Goal: Task Accomplishment & Management: Use online tool/utility

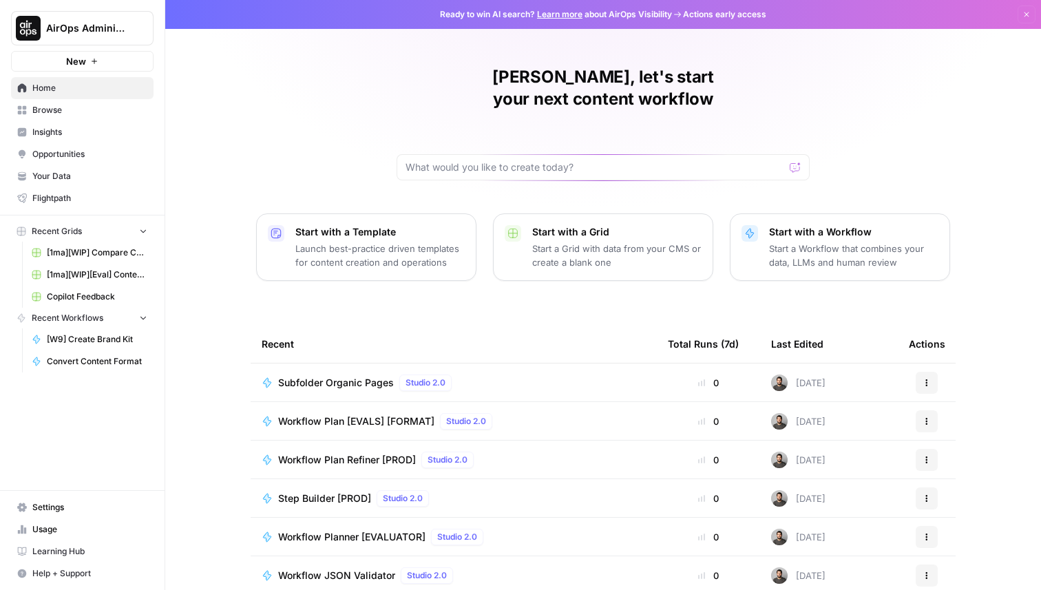
click at [87, 110] on span "Browse" at bounding box center [89, 110] width 115 height 12
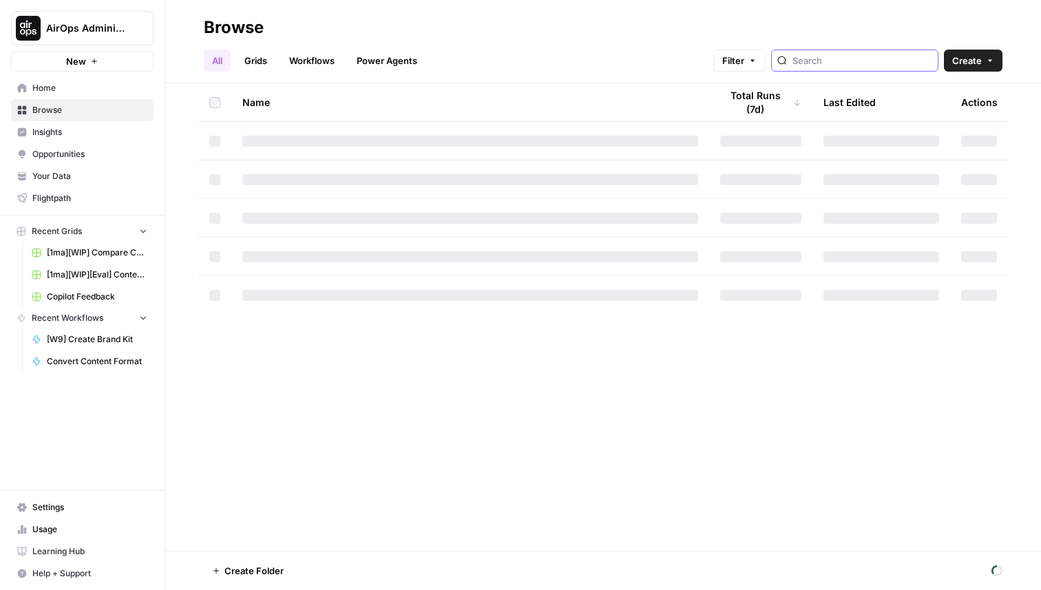
click at [852, 63] on input "search" at bounding box center [863, 61] width 140 height 14
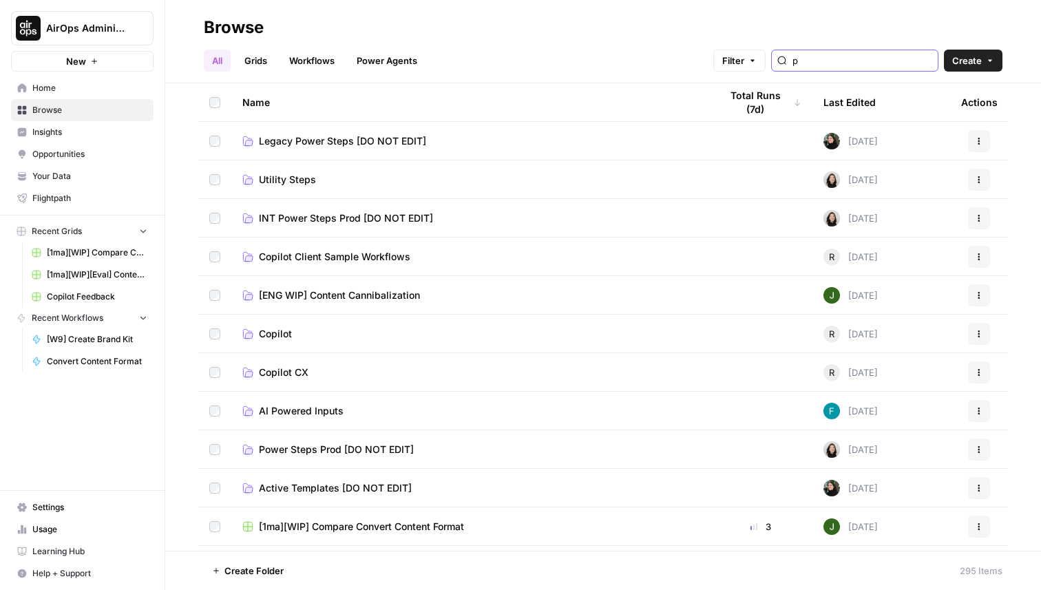
type input "p"
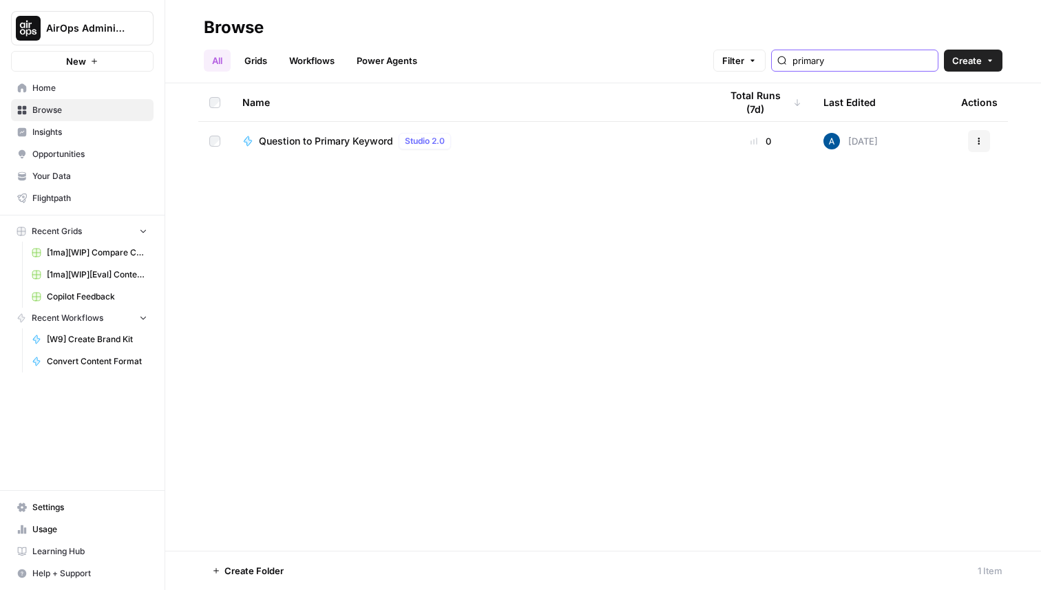
type input "primary"
click at [340, 141] on span "Question to Primary Keyword" at bounding box center [326, 141] width 134 height 14
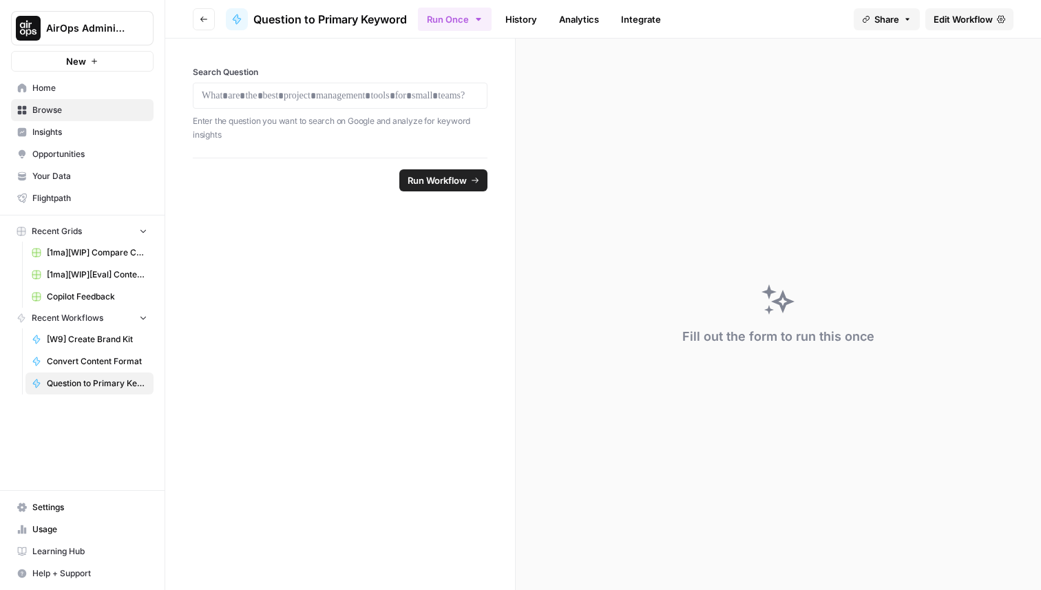
click at [961, 17] on span "Edit Workflow" at bounding box center [963, 19] width 59 height 14
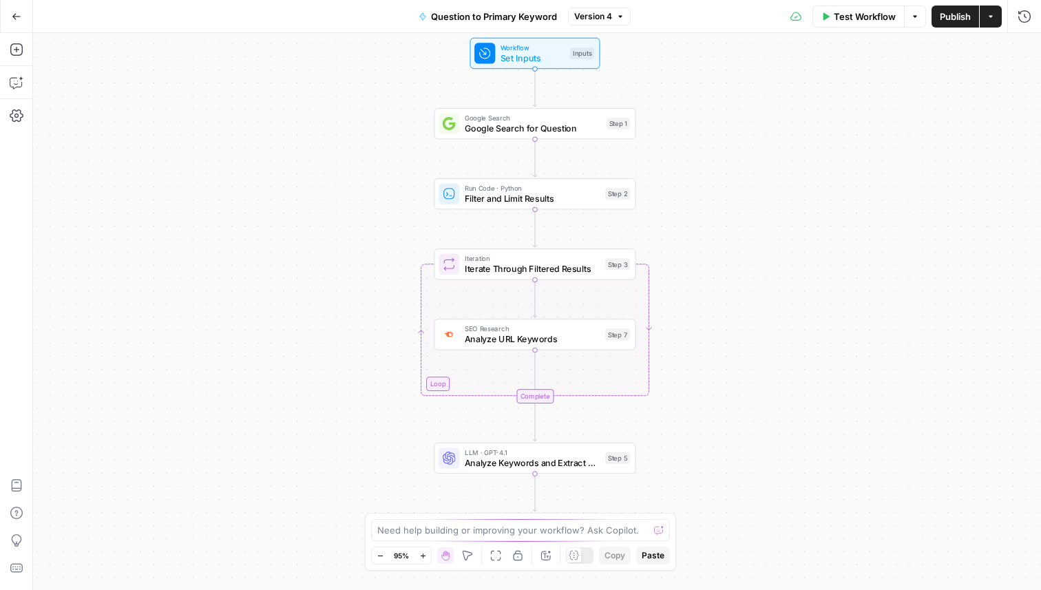
drag, startPoint x: 771, startPoint y: 158, endPoint x: 768, endPoint y: 137, distance: 21.5
click at [769, 137] on div "Workflow Set Inputs Inputs Google Search Google Search for Question Step 1 Run …" at bounding box center [537, 311] width 1008 height 557
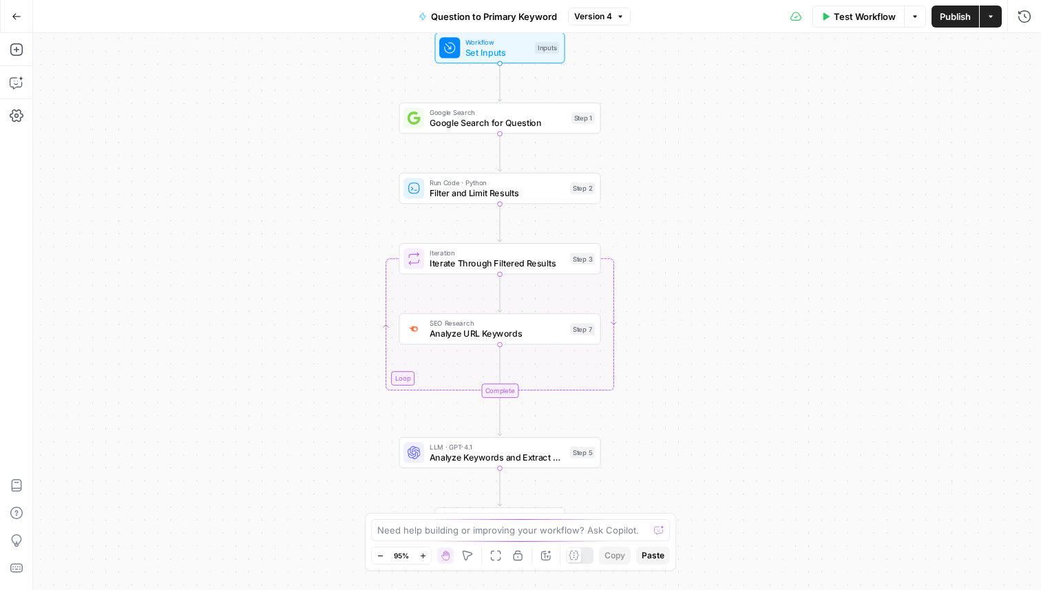
drag, startPoint x: 801, startPoint y: 296, endPoint x: 775, endPoint y: 337, distance: 48.5
click at [775, 333] on div "Workflow Set Inputs Inputs Google Search Google Search for Question Step 1 Run …" at bounding box center [537, 311] width 1008 height 557
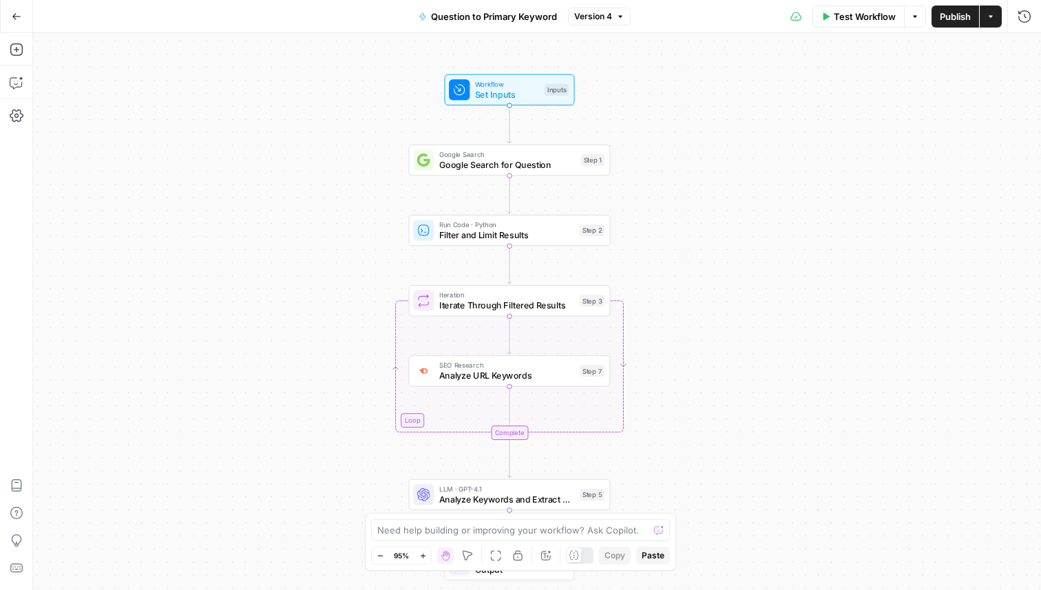
click at [487, 382] on div "SEO Research Analyze URL Keywords Step 7 Copy step Delete step Edit Note Test" at bounding box center [509, 370] width 202 height 31
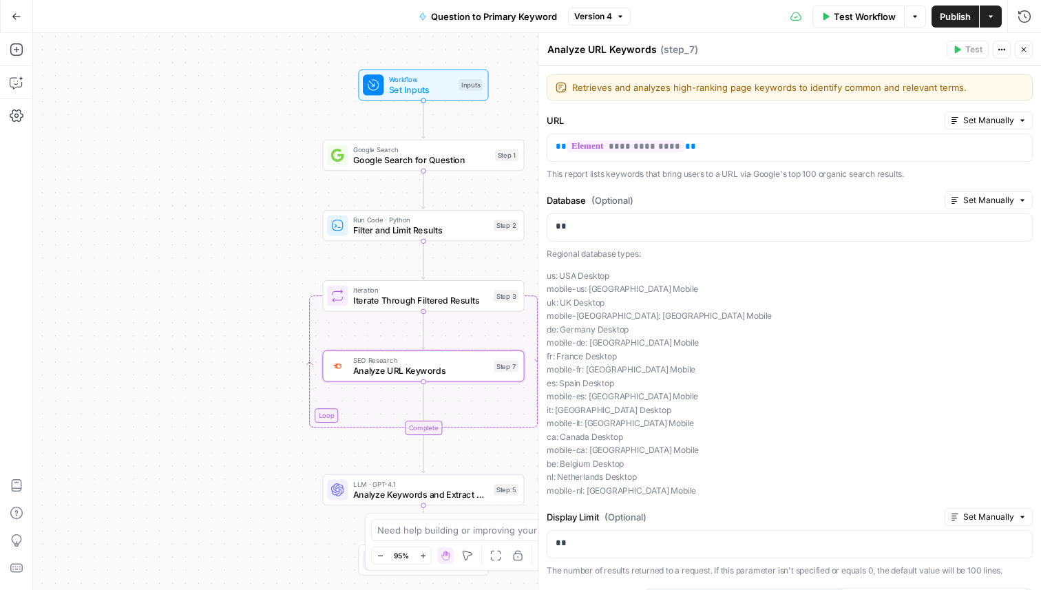
drag, startPoint x: 264, startPoint y: 306, endPoint x: 176, endPoint y: 302, distance: 87.5
click at [177, 302] on div "Workflow Set Inputs Inputs Google Search Google Search for Question Step 1 Run …" at bounding box center [537, 311] width 1008 height 557
drag, startPoint x: 176, startPoint y: 302, endPoint x: 123, endPoint y: 302, distance: 53.0
click at [123, 302] on div "Workflow Set Inputs Inputs Google Search Google Search for Question Step 1 Run …" at bounding box center [537, 311] width 1008 height 557
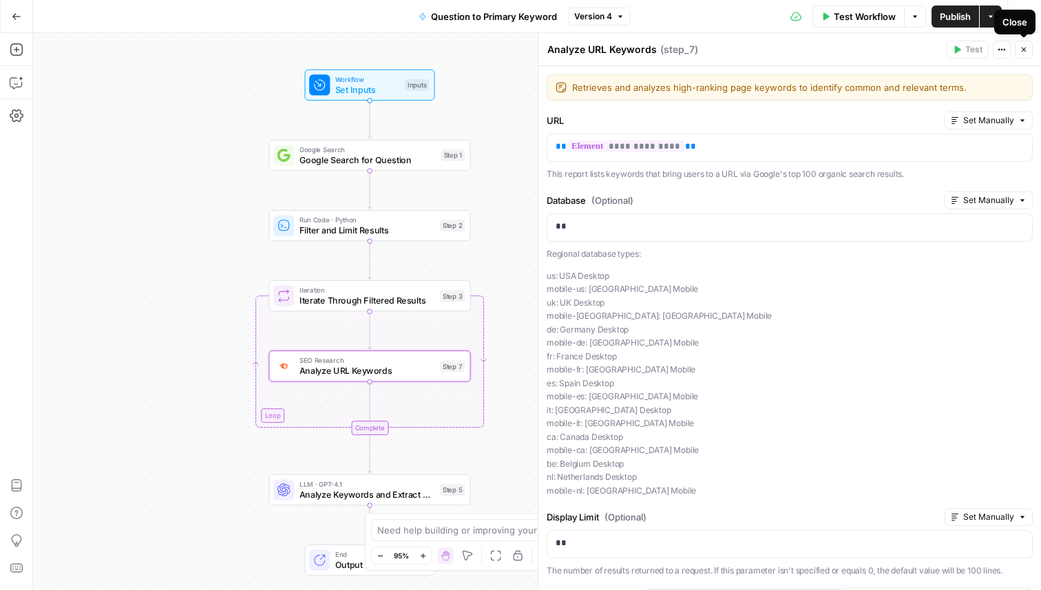
click at [1023, 50] on icon "button" at bounding box center [1024, 49] width 8 height 8
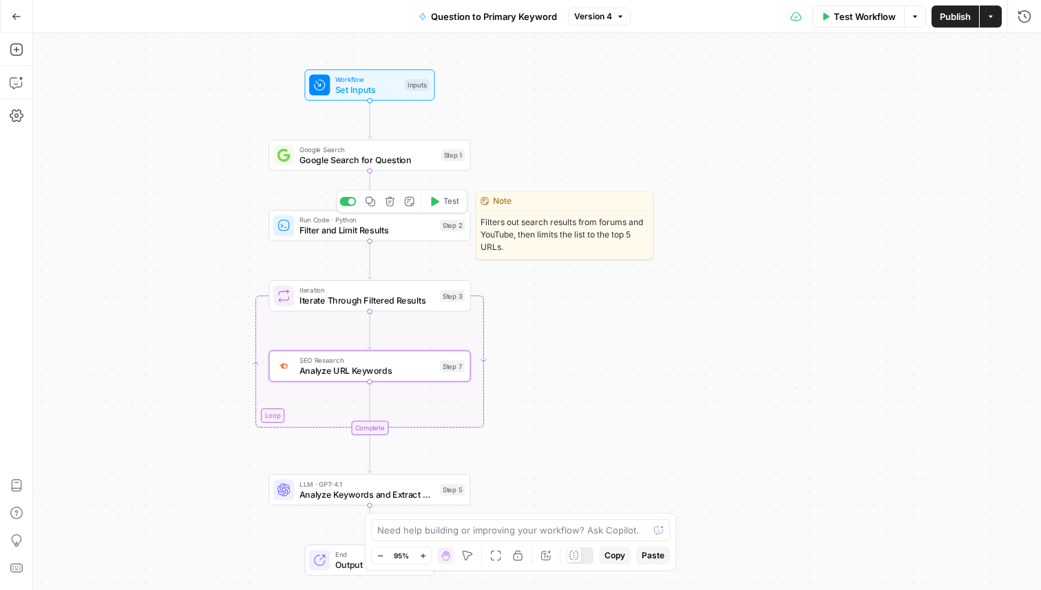
click at [416, 226] on span "Filter and Limit Results" at bounding box center [368, 230] width 136 height 13
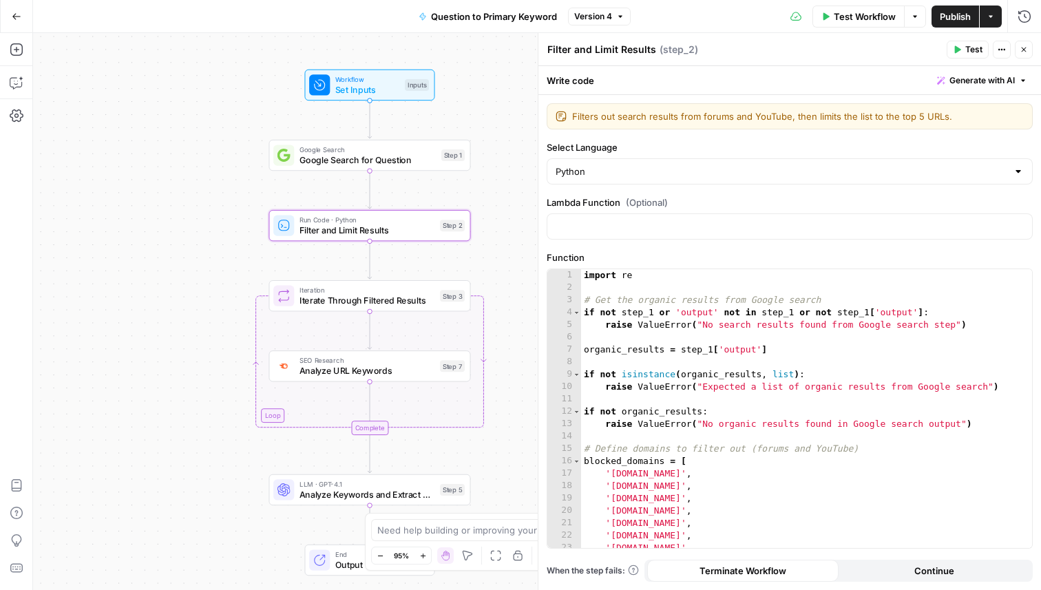
click at [1029, 52] on button "Close" at bounding box center [1024, 50] width 18 height 18
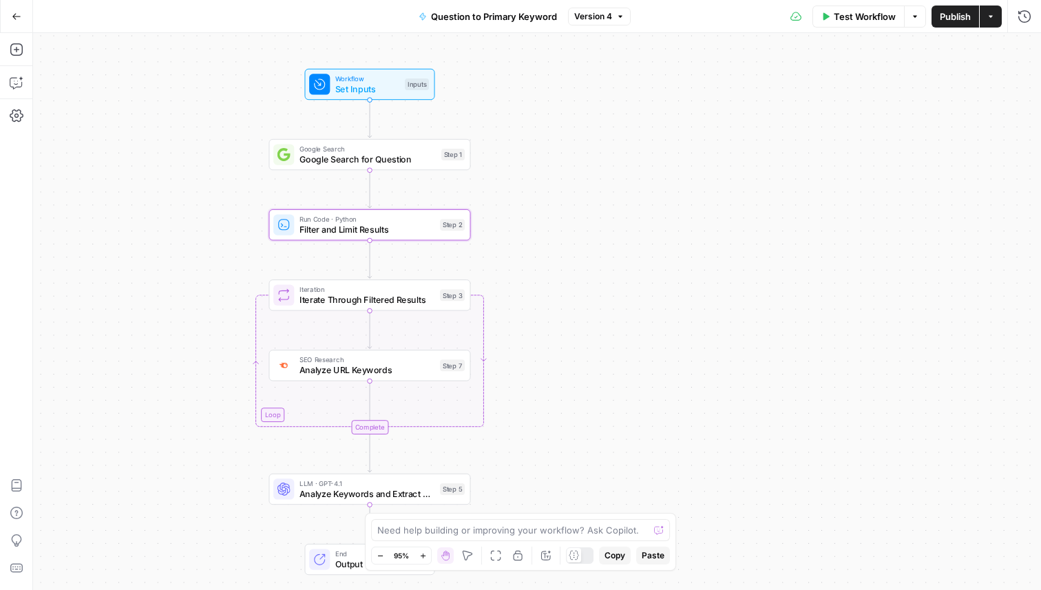
drag, startPoint x: 687, startPoint y: 335, endPoint x: 709, endPoint y: 272, distance: 66.2
click at [706, 280] on div "Workflow Set Inputs Inputs Google Search Google Search for Question Step 1 Run …" at bounding box center [537, 311] width 1008 height 557
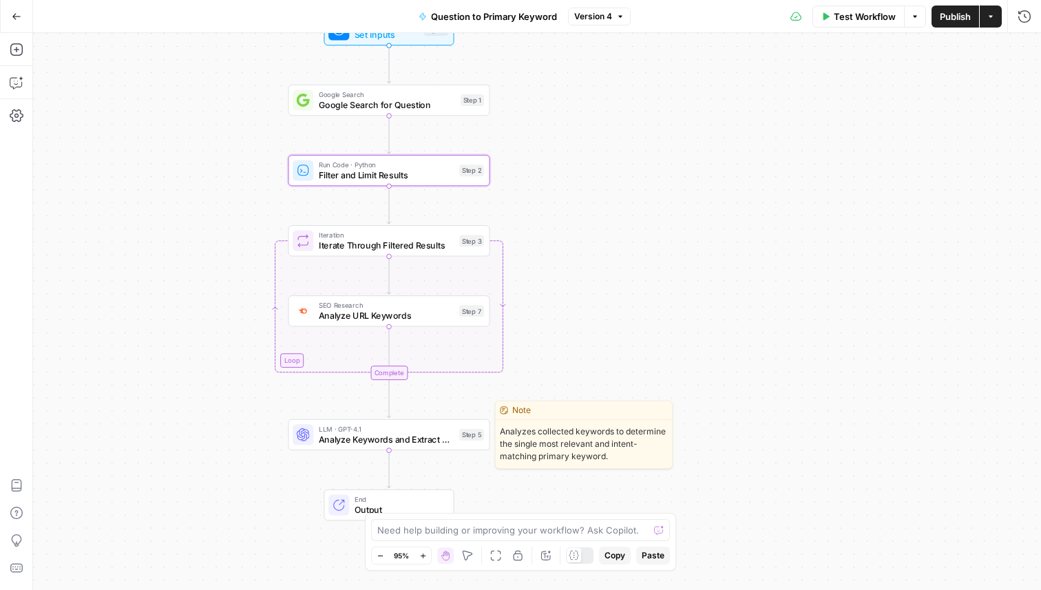
click at [363, 439] on span "Analyze Keywords and Extract Primary Target" at bounding box center [387, 439] width 136 height 13
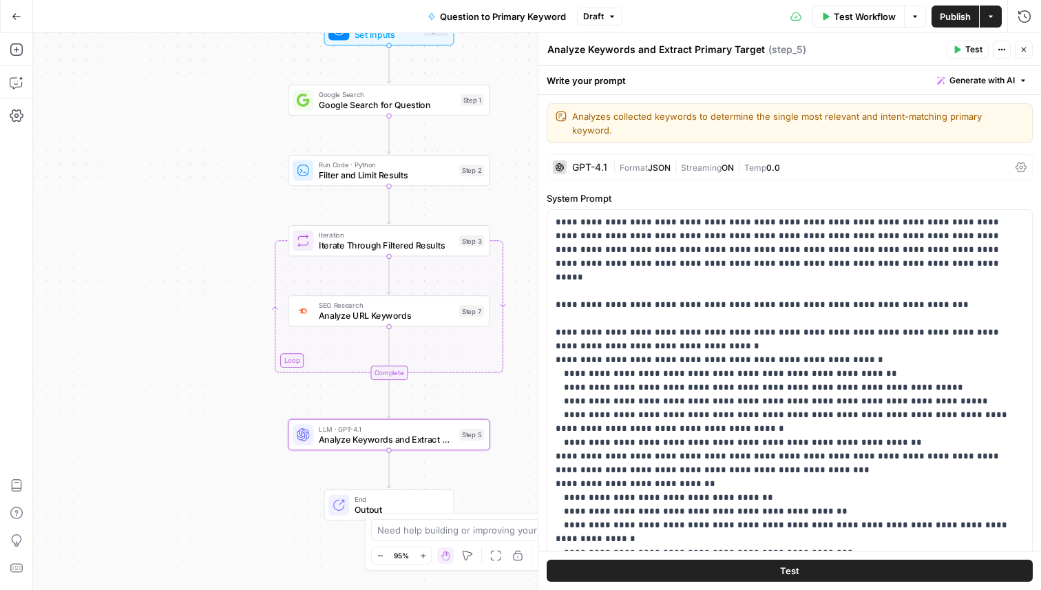
click at [1027, 50] on span "Close" at bounding box center [1027, 50] width 1 height 1
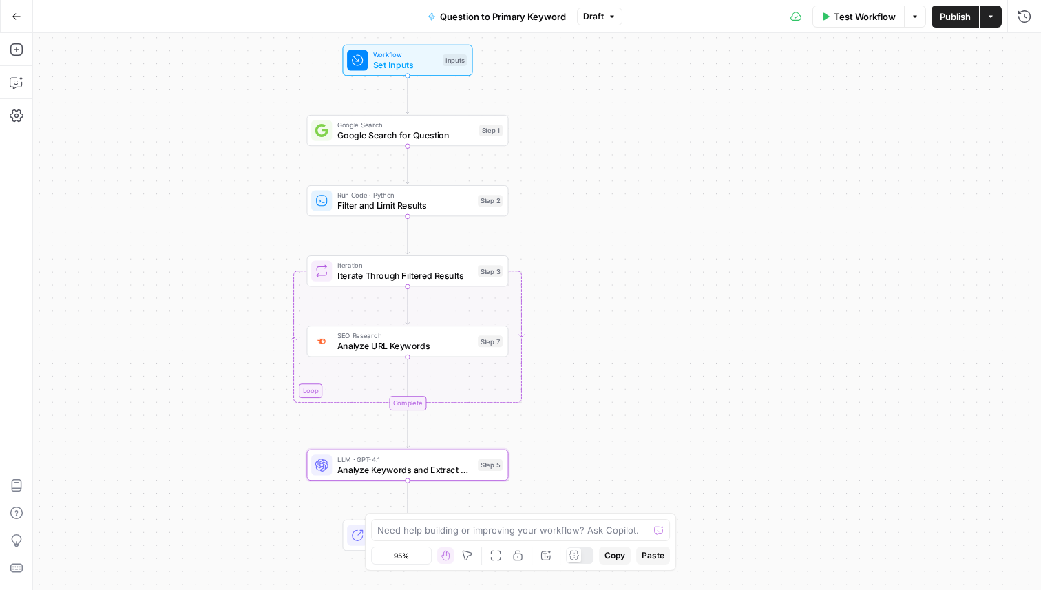
drag, startPoint x: 838, startPoint y: 156, endPoint x: 903, endPoint y: 273, distance: 133.8
click at [902, 271] on div "Workflow Set Inputs Inputs Google Search Google Search for Question Step 1 Run …" at bounding box center [537, 311] width 1008 height 557
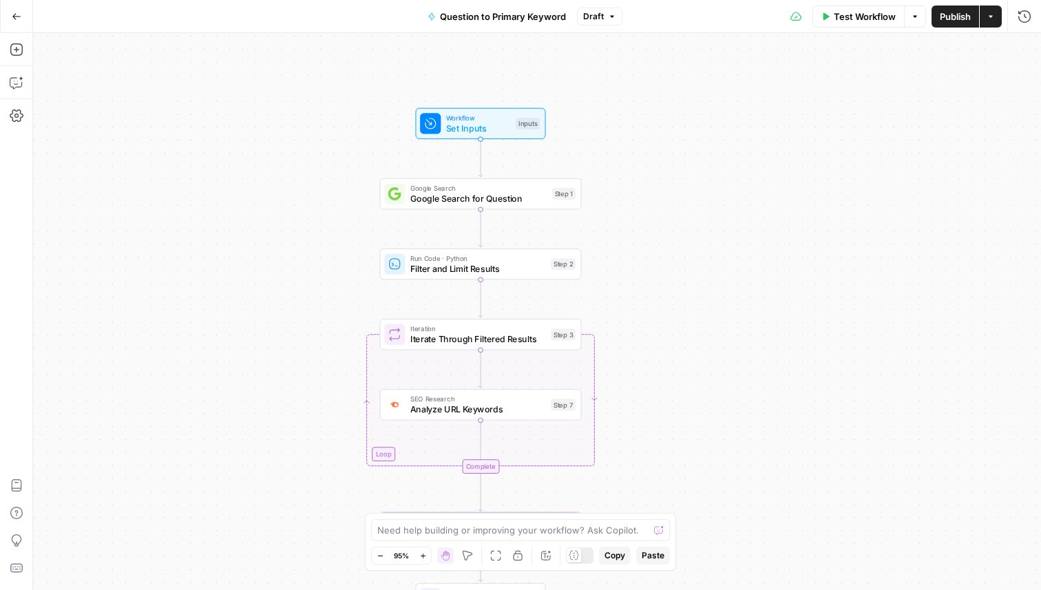
drag, startPoint x: 308, startPoint y: 98, endPoint x: 335, endPoint y: 74, distance: 36.1
click at [335, 75] on div "Workflow Set Inputs Inputs Google Search Google Search for Question Step 1 Run …" at bounding box center [537, 311] width 1008 height 557
click at [841, 22] on span "Test Workflow" at bounding box center [865, 17] width 62 height 14
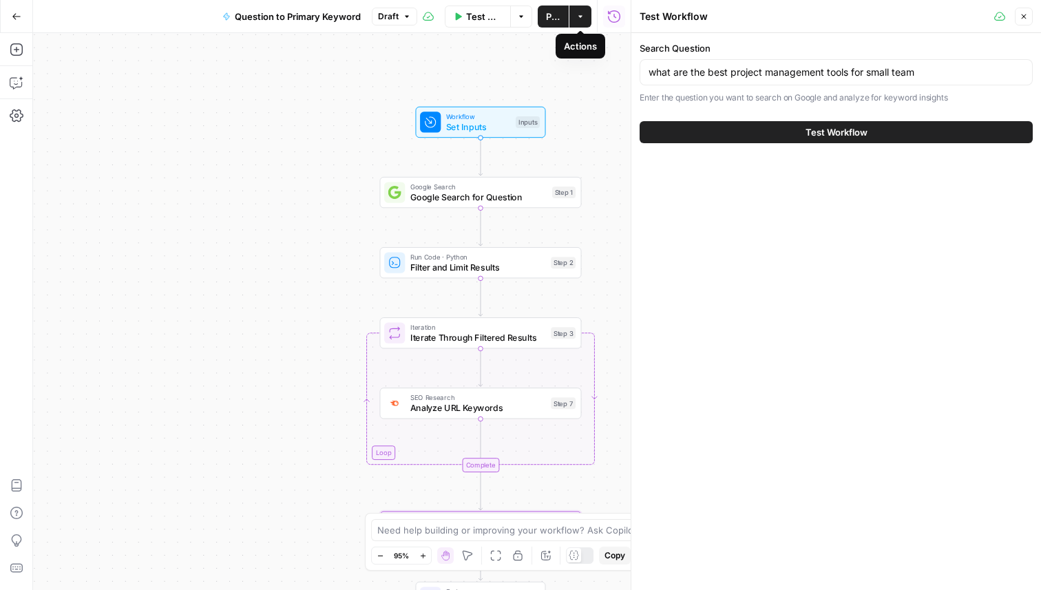
click at [525, 18] on button "Options" at bounding box center [521, 17] width 22 height 22
click at [587, 12] on button "Actions" at bounding box center [580, 17] width 22 height 22
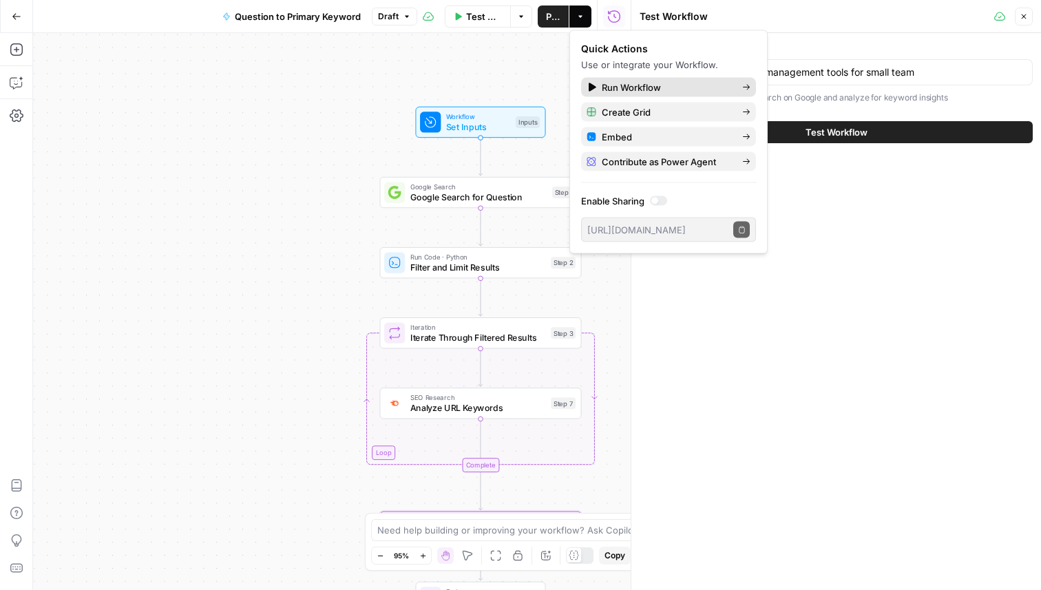
click at [635, 90] on span "Run Workflow" at bounding box center [666, 88] width 129 height 14
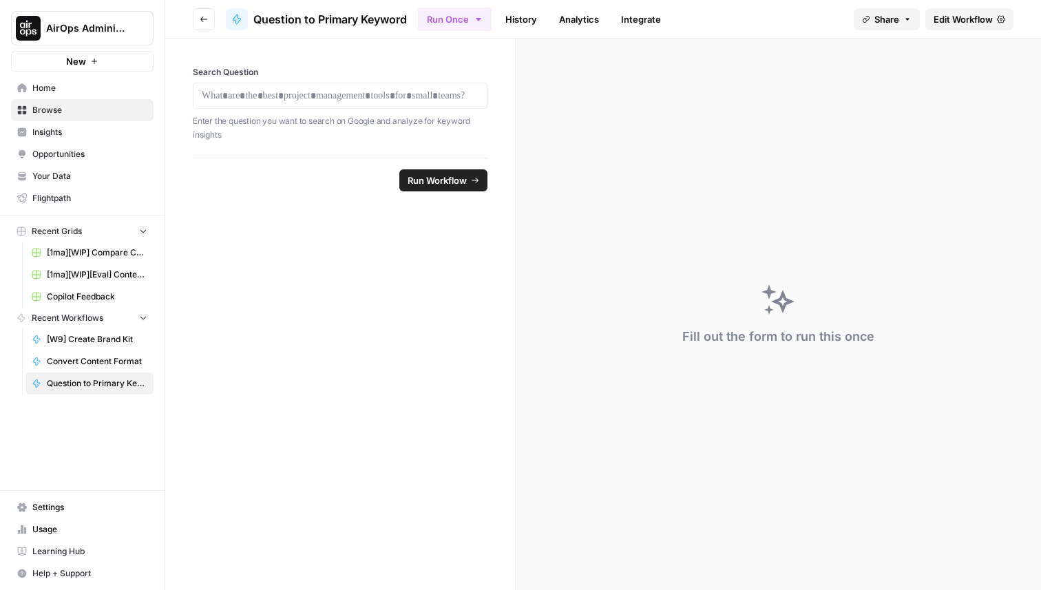
click at [317, 105] on div at bounding box center [340, 96] width 295 height 26
click at [317, 104] on div at bounding box center [340, 96] width 295 height 26
click at [297, 98] on p at bounding box center [340, 96] width 277 height 14
click at [449, 180] on span "Run Workflow" at bounding box center [437, 181] width 59 height 14
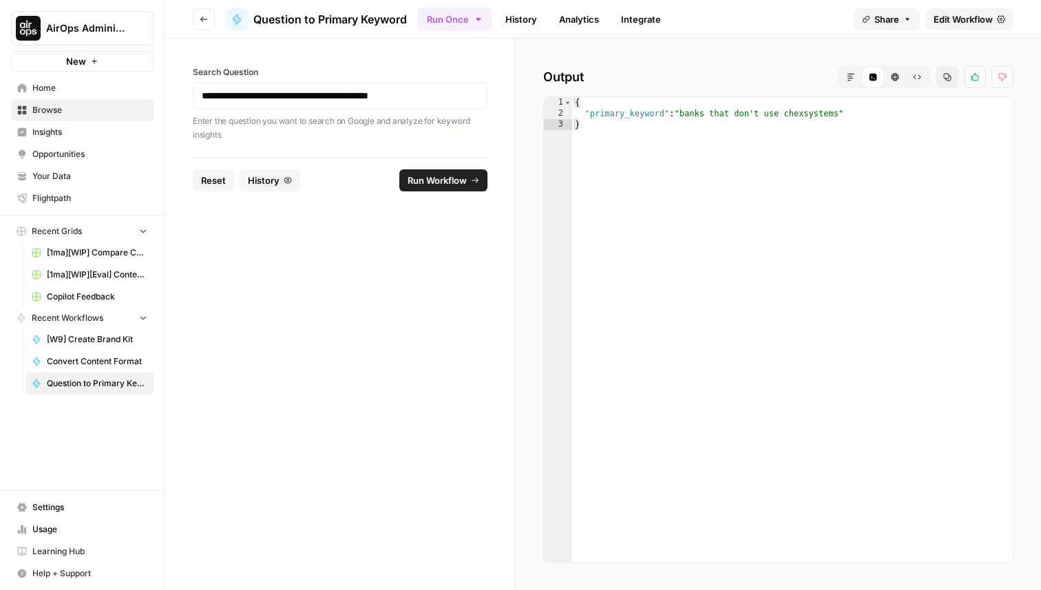
type textarea "**********"
drag, startPoint x: 844, startPoint y: 114, endPoint x: 682, endPoint y: 116, distance: 161.8
click at [682, 116] on div "{ "primary_keyword" : "banks that don't use chexsystems" }" at bounding box center [792, 340] width 441 height 487
click at [519, 24] on link "History" at bounding box center [521, 19] width 48 height 22
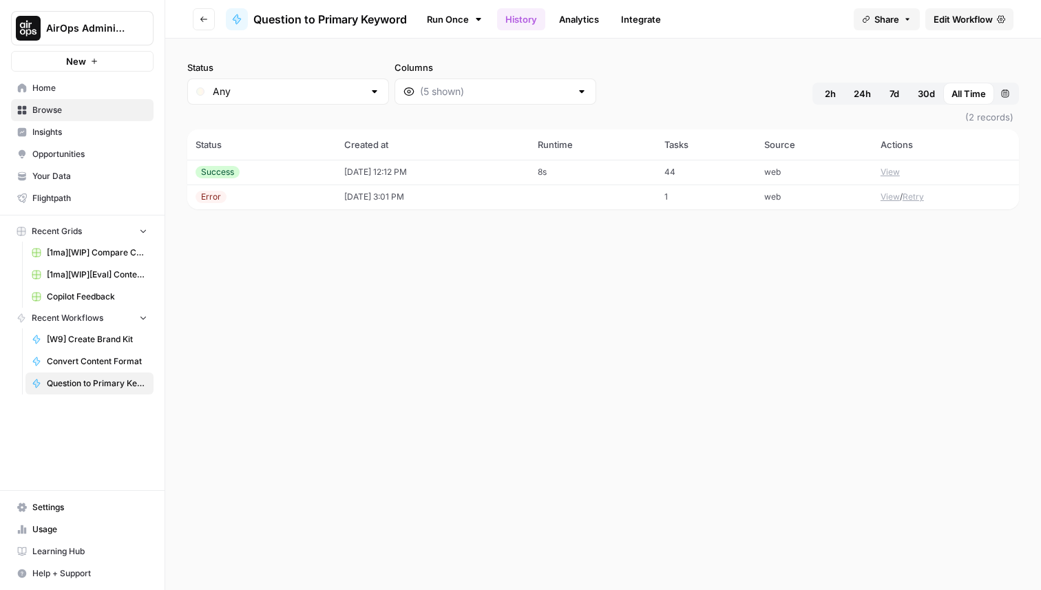
click at [336, 171] on td "[DATE] 12:12 PM" at bounding box center [433, 172] width 194 height 25
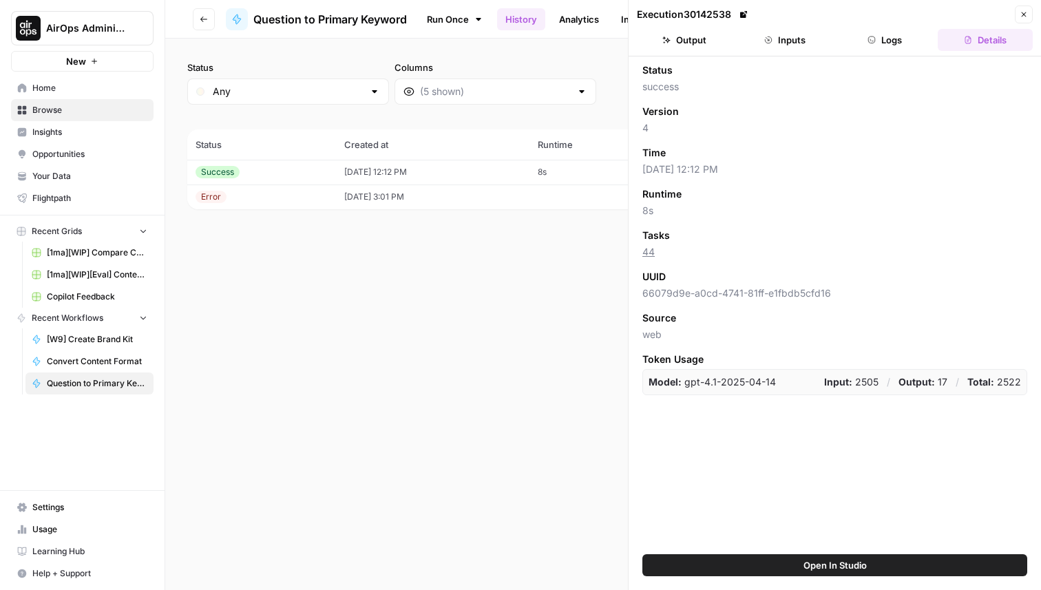
click at [761, 45] on button "Inputs" at bounding box center [784, 40] width 95 height 22
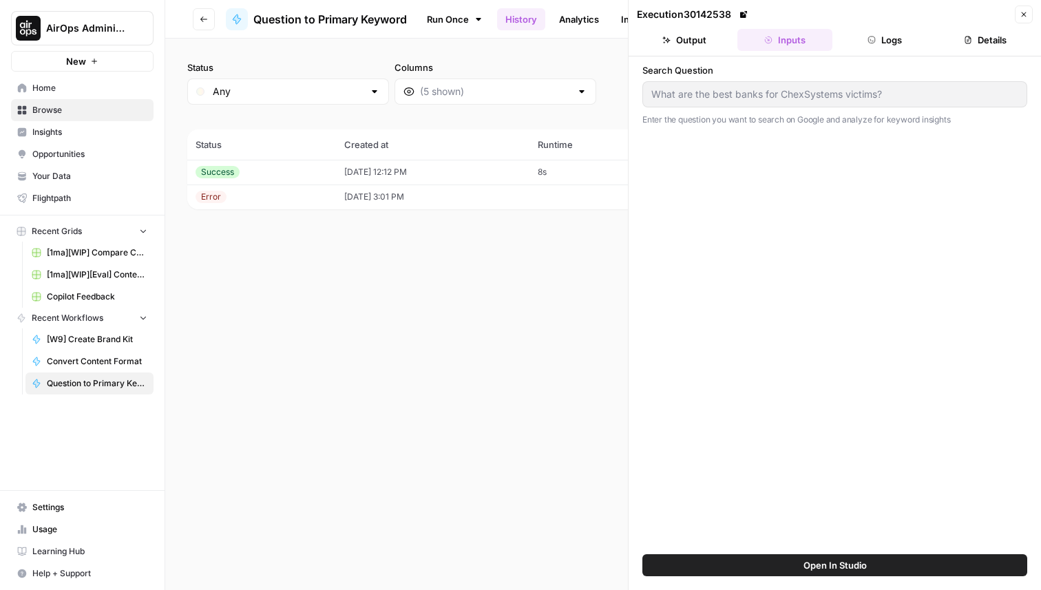
click at [888, 31] on button "Logs" at bounding box center [885, 40] width 95 height 22
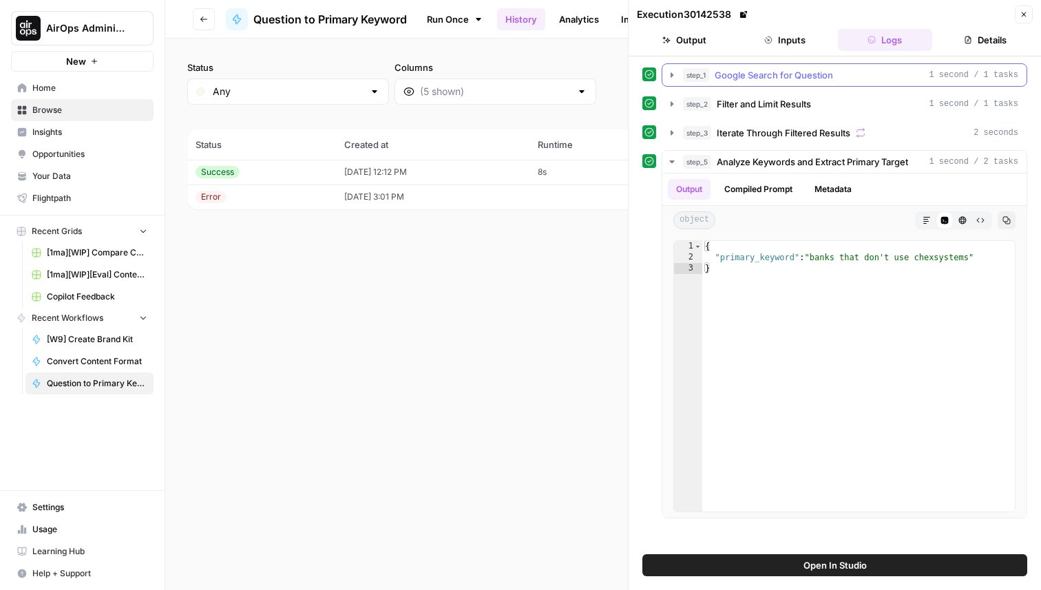
click at [673, 74] on icon "button" at bounding box center [672, 75] width 11 height 11
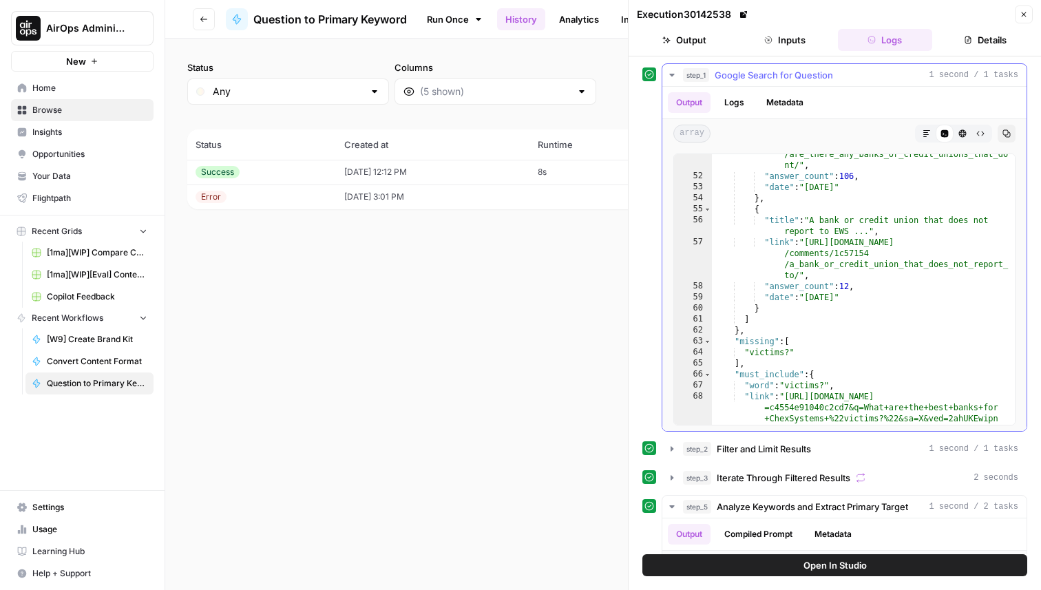
scroll to position [1099, 0]
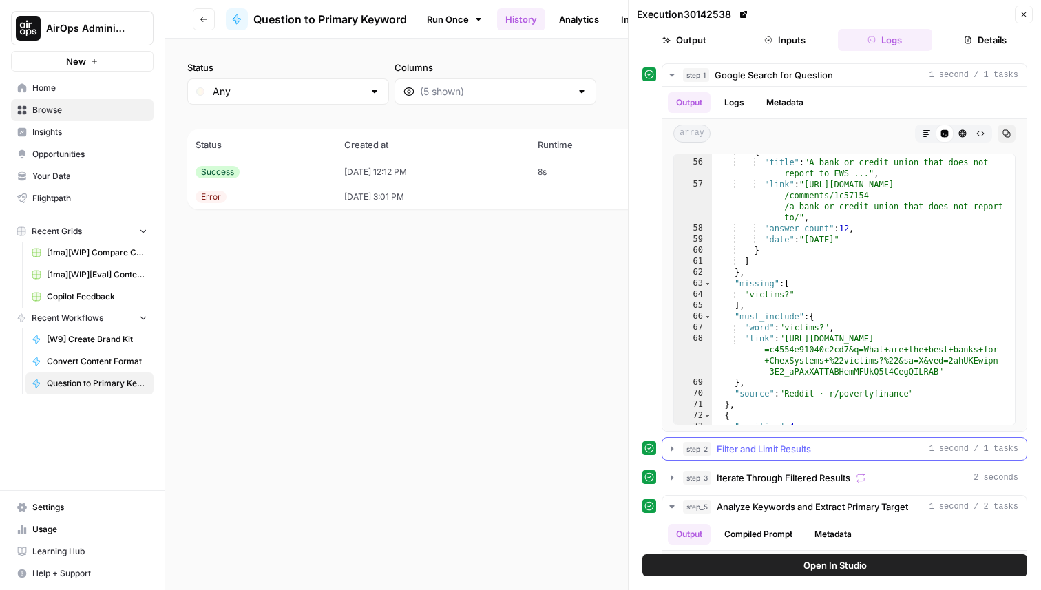
click at [667, 452] on icon "button" at bounding box center [672, 448] width 11 height 11
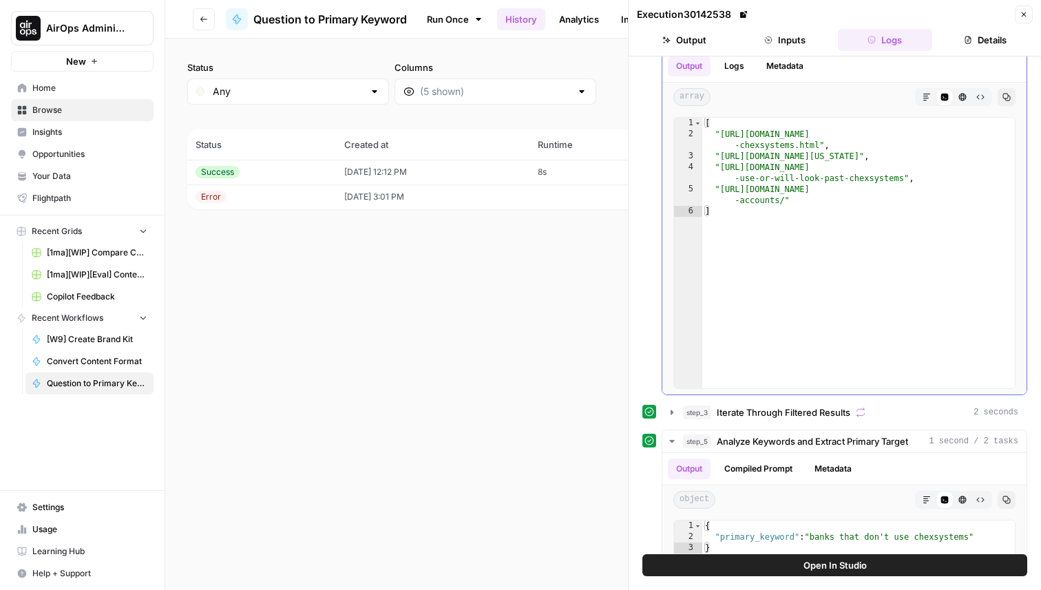
scroll to position [461, 0]
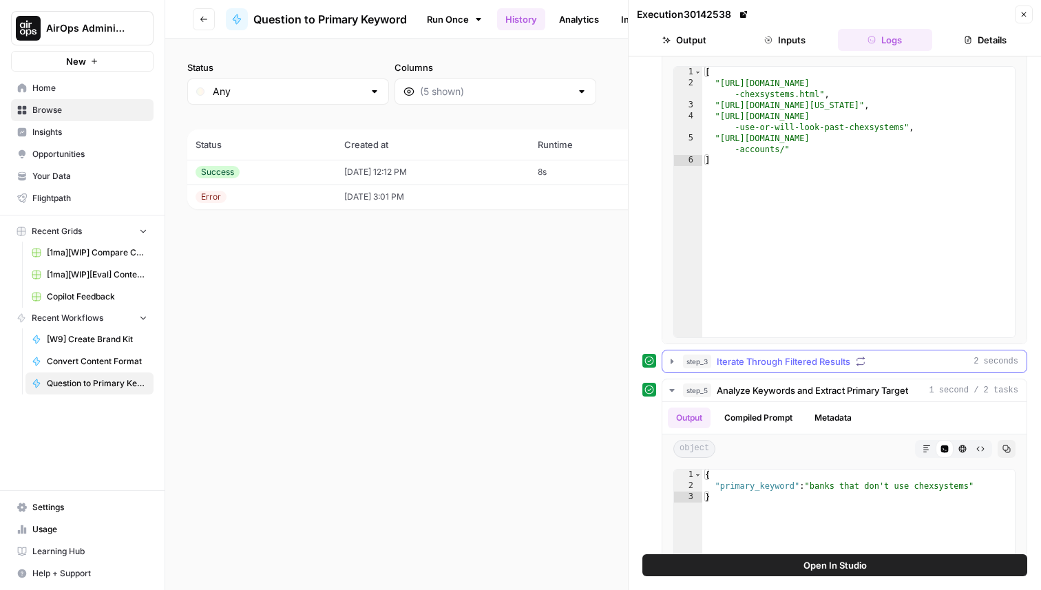
click at [666, 358] on button "step_3 Iterate Through Filtered Results 2 seconds" at bounding box center [844, 361] width 364 height 22
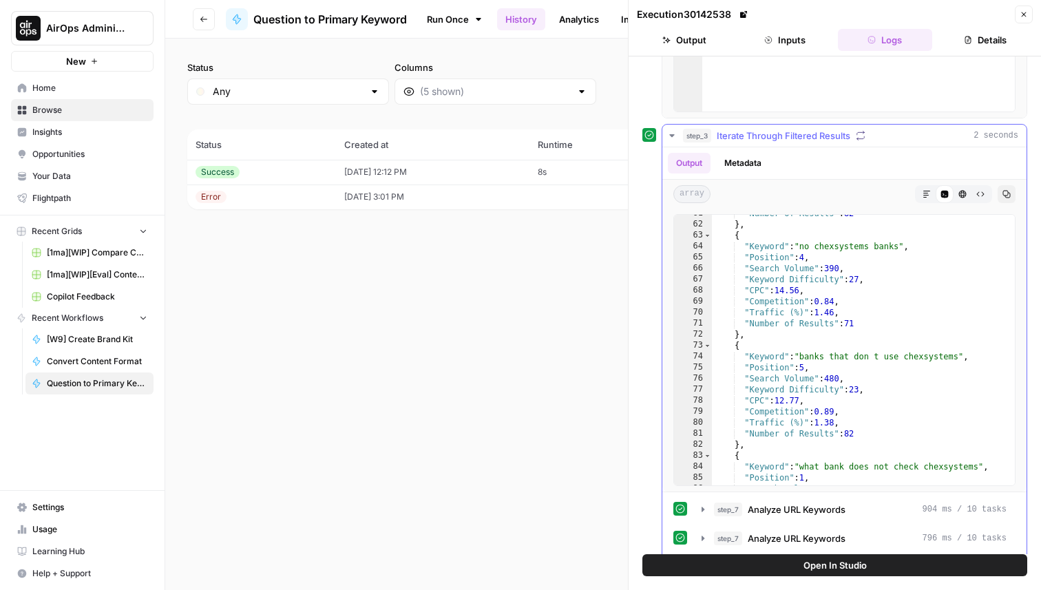
scroll to position [686, 0]
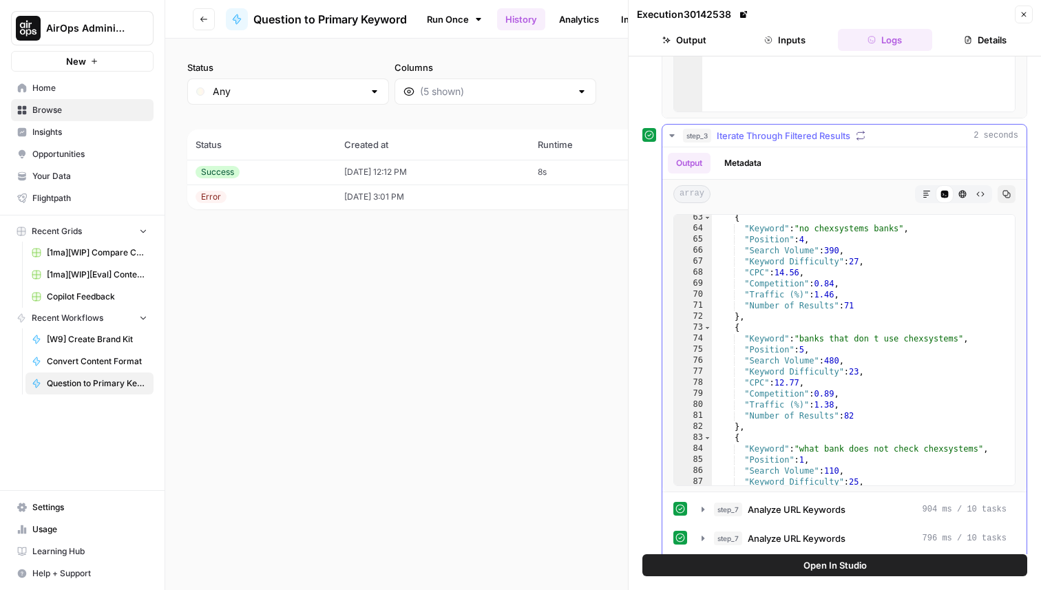
click at [671, 139] on icon "button" at bounding box center [672, 135] width 11 height 11
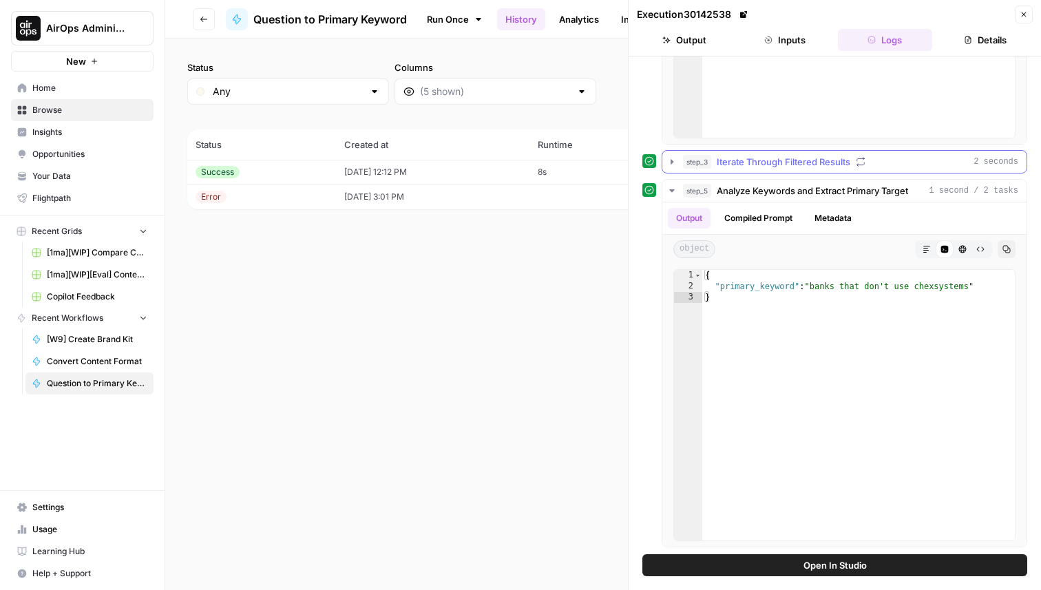
click at [667, 161] on icon "button" at bounding box center [672, 161] width 11 height 11
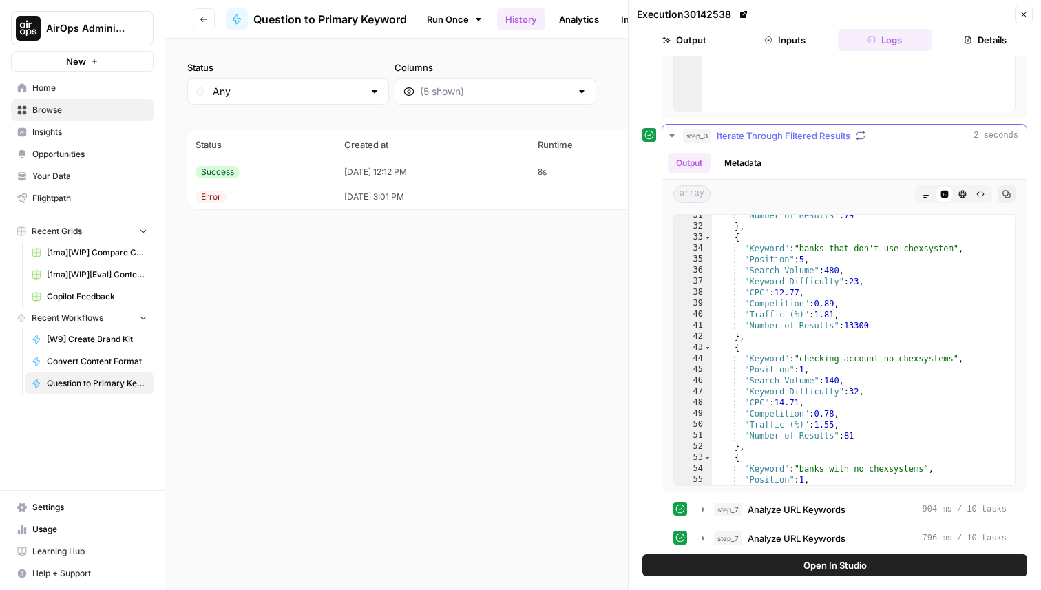
scroll to position [330, 0]
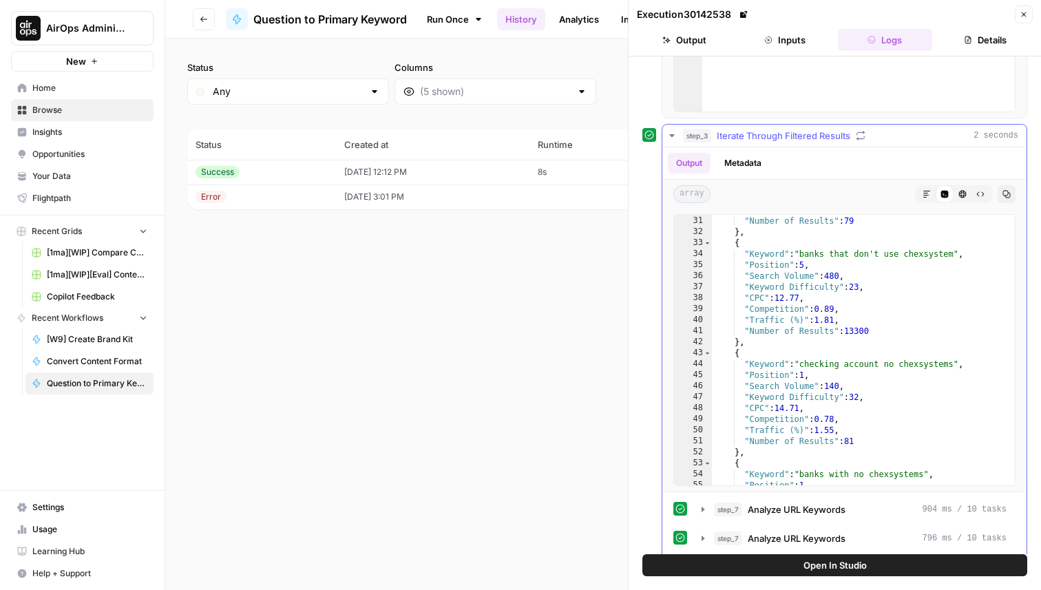
click at [673, 135] on icon "button" at bounding box center [671, 135] width 5 height 3
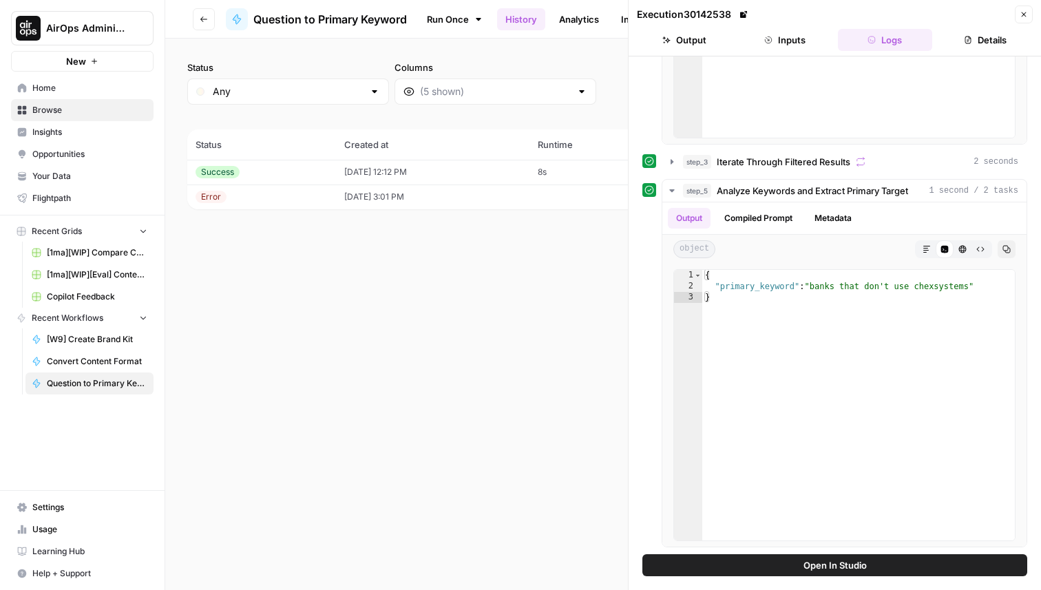
click at [1028, 15] on button "Close" at bounding box center [1024, 15] width 18 height 18
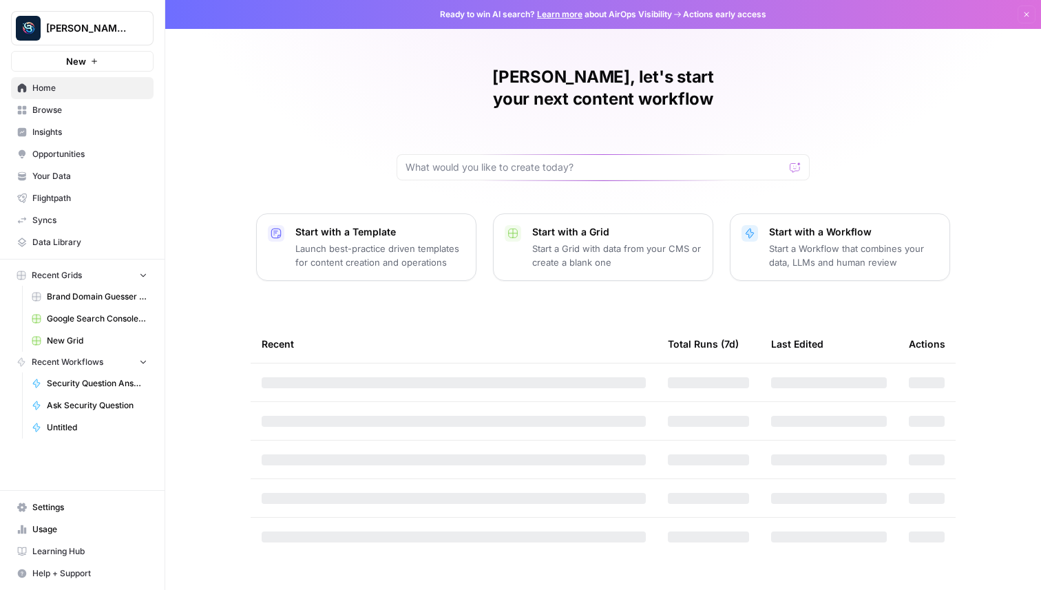
click at [118, 59] on button "New" at bounding box center [82, 61] width 143 height 21
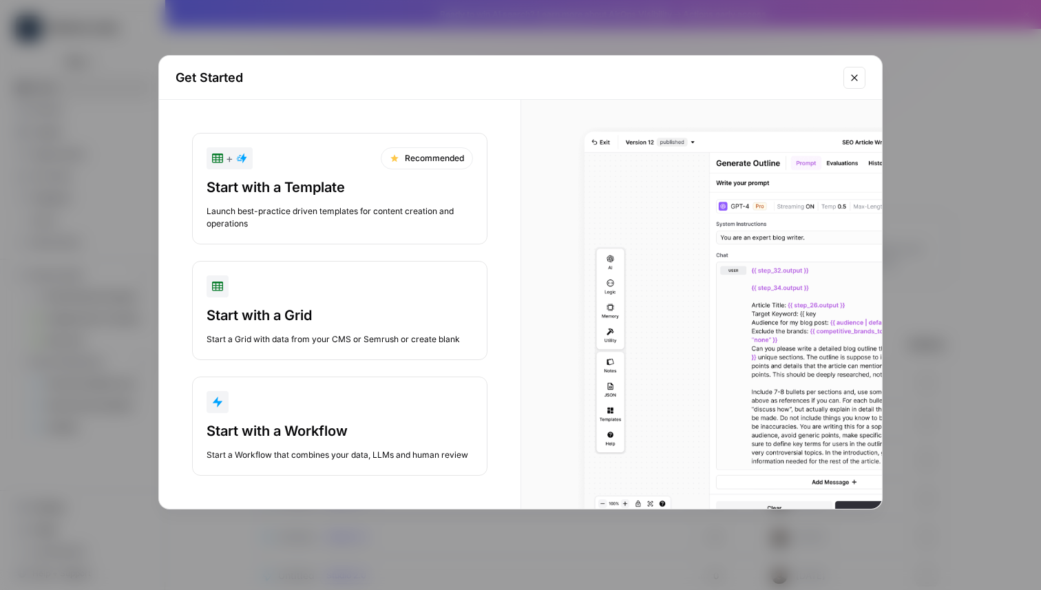
click at [288, 415] on button "Start with a Workflow Start a Workflow that combines your data, LLMs and human …" at bounding box center [339, 426] width 295 height 99
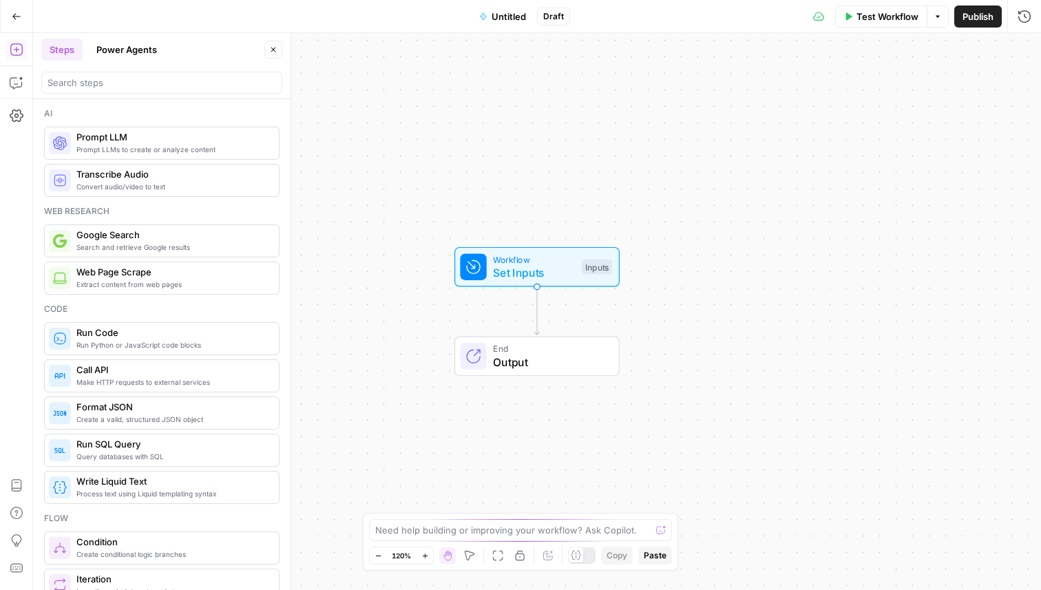
click at [132, 45] on button "Power Agents" at bounding box center [126, 50] width 77 height 22
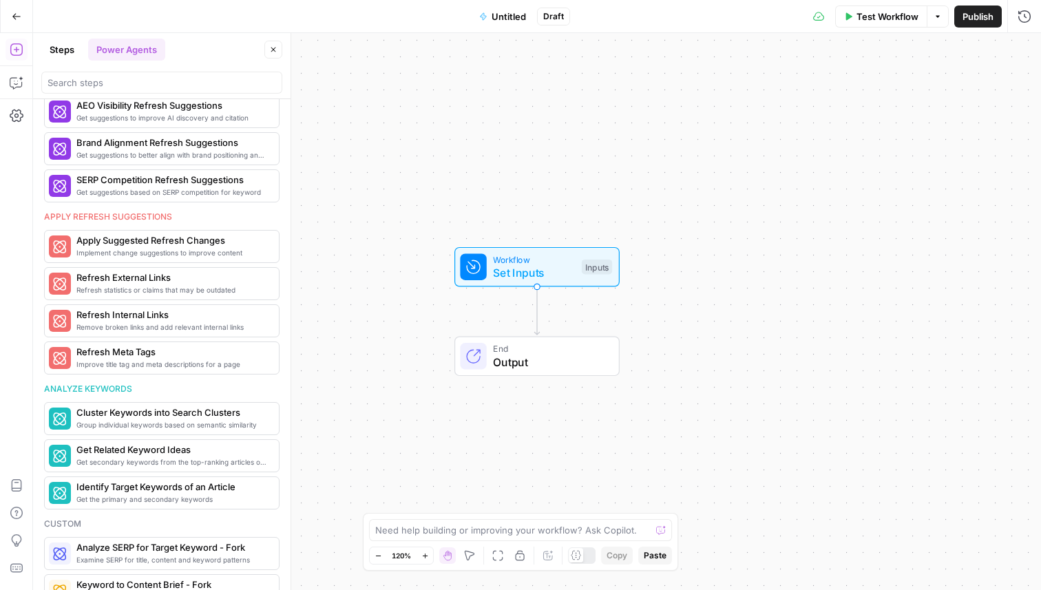
scroll to position [649, 0]
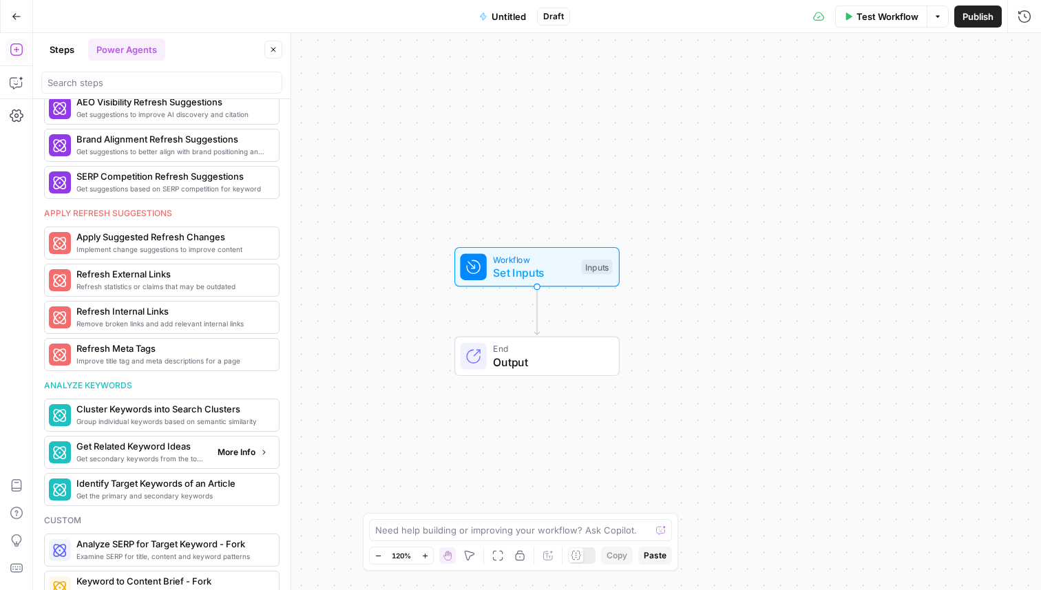
click at [244, 459] on button "More Info" at bounding box center [242, 452] width 61 height 18
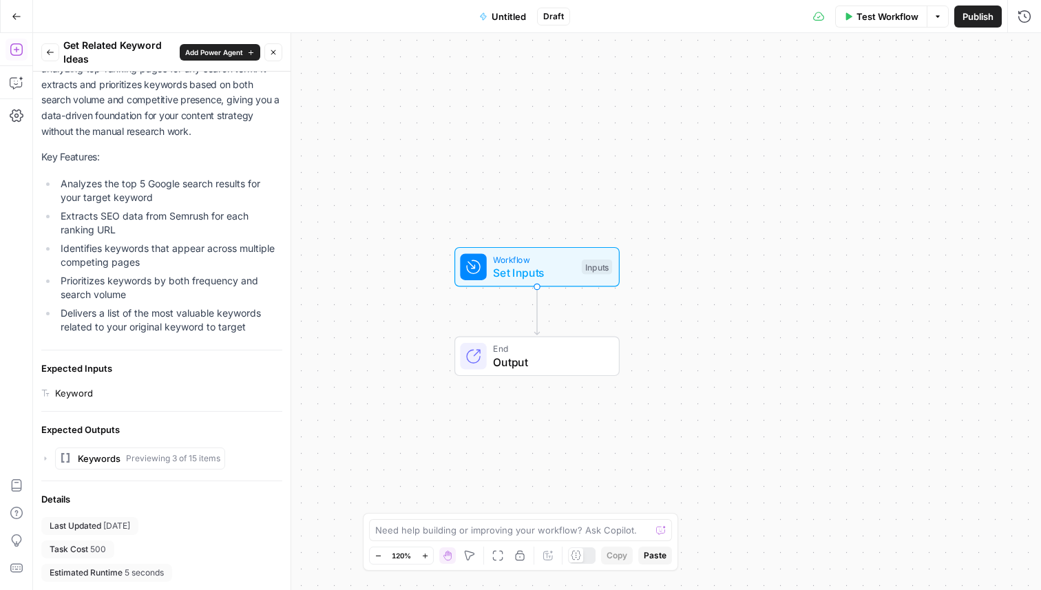
scroll to position [0, 0]
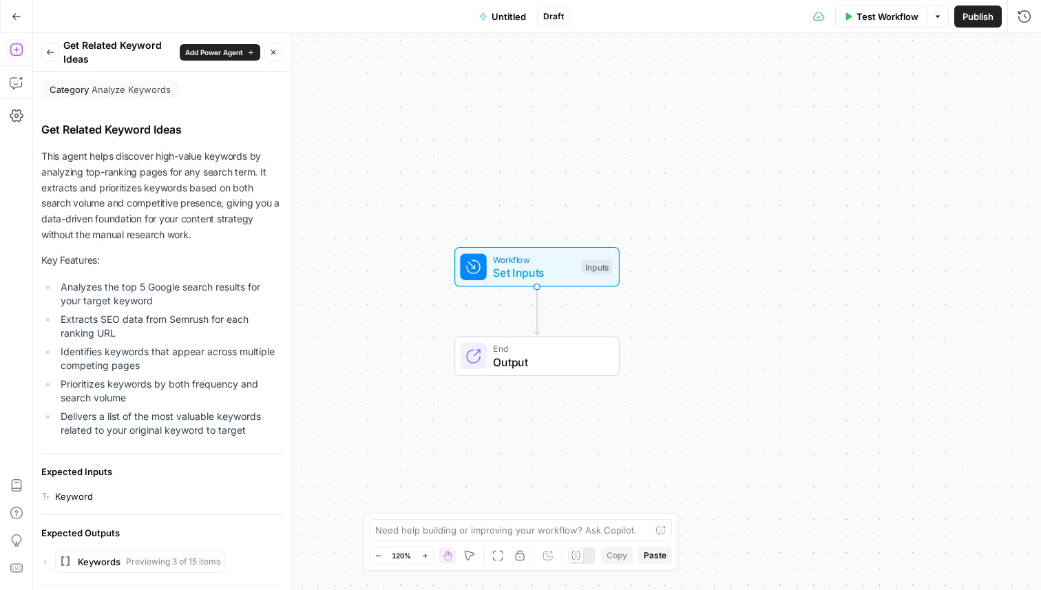
click at [49, 44] on button "Back" at bounding box center [50, 52] width 18 height 18
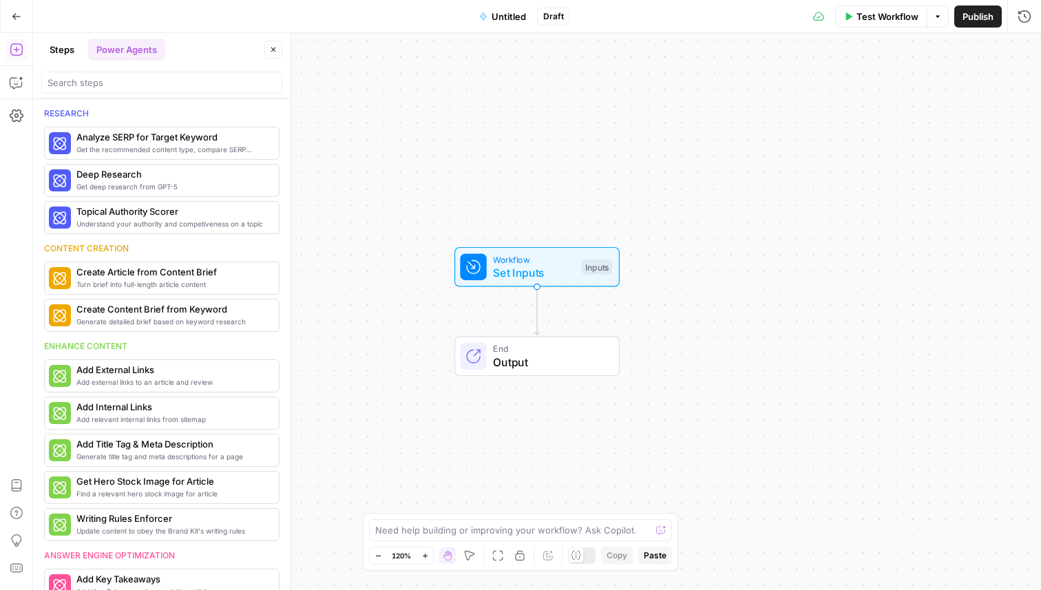
scroll to position [649, 0]
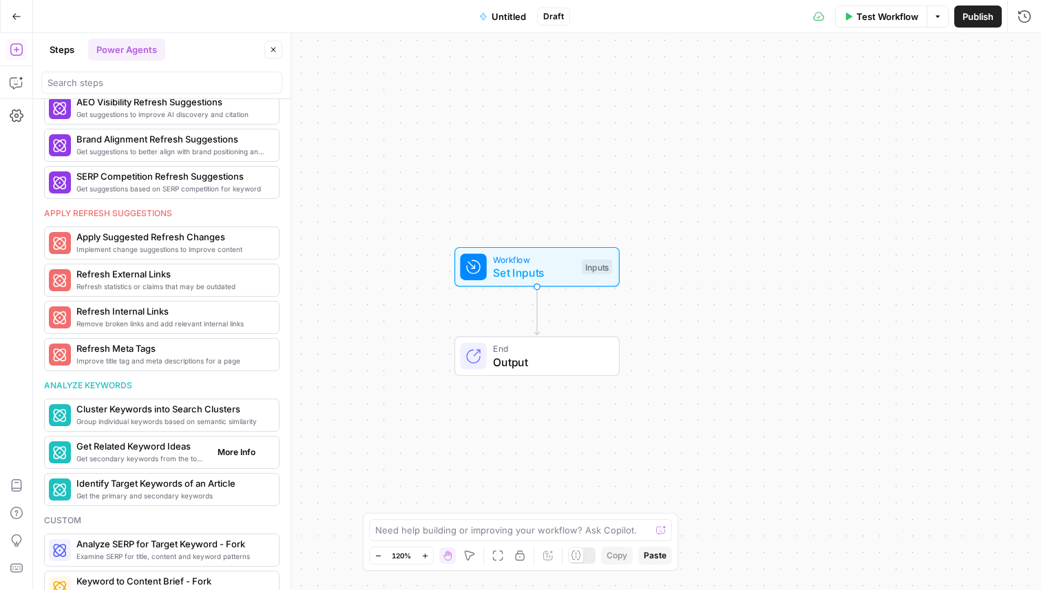
click at [167, 459] on span "Get secondary keywords from the top-ranking articles of a target search term" at bounding box center [141, 458] width 130 height 11
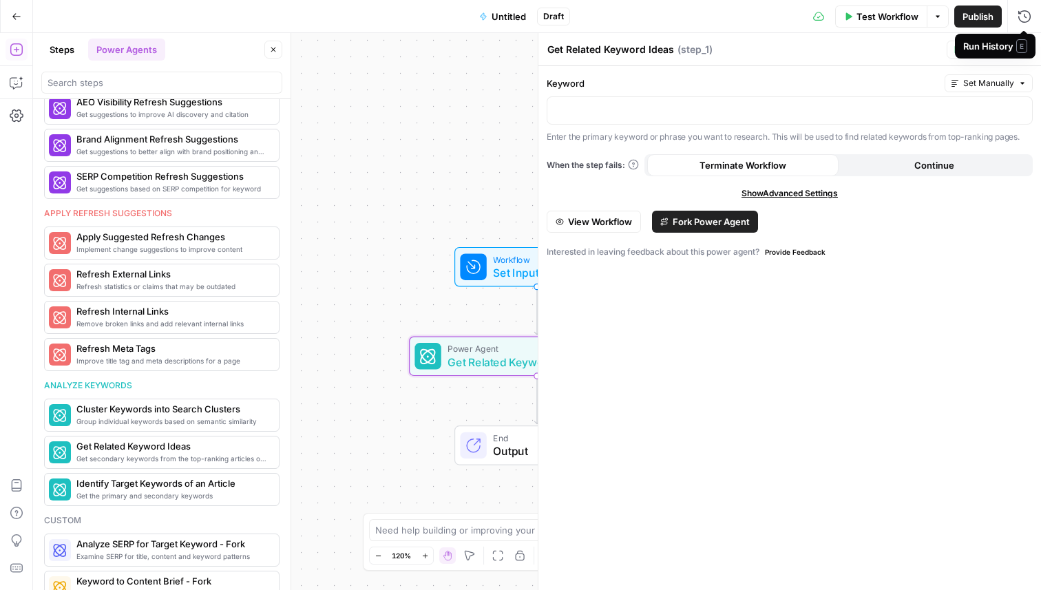
click at [1022, 50] on span "E" at bounding box center [1021, 46] width 11 height 14
click at [1021, 51] on span "E" at bounding box center [1021, 46] width 11 height 14
click at [1023, 48] on icon "button" at bounding box center [1024, 49] width 8 height 8
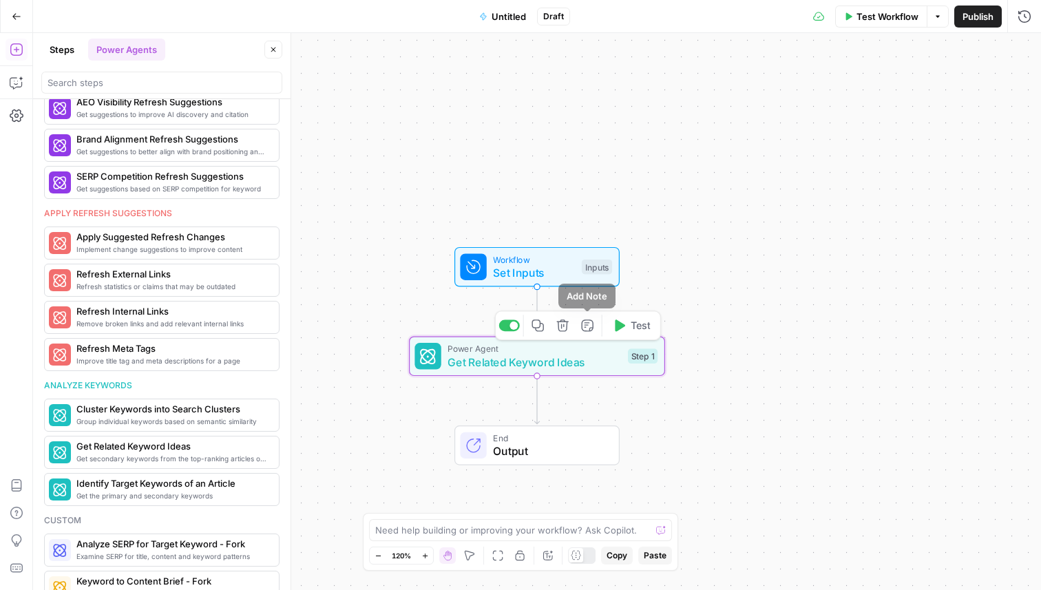
click at [557, 324] on icon "button" at bounding box center [562, 326] width 12 height 12
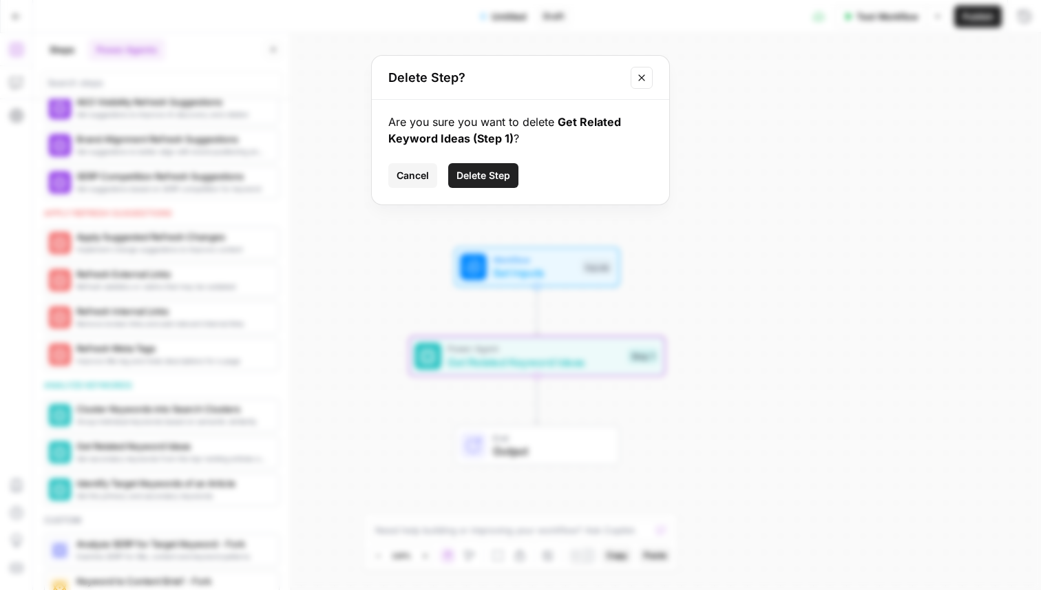
click at [496, 176] on span "Delete Step" at bounding box center [484, 176] width 54 height 14
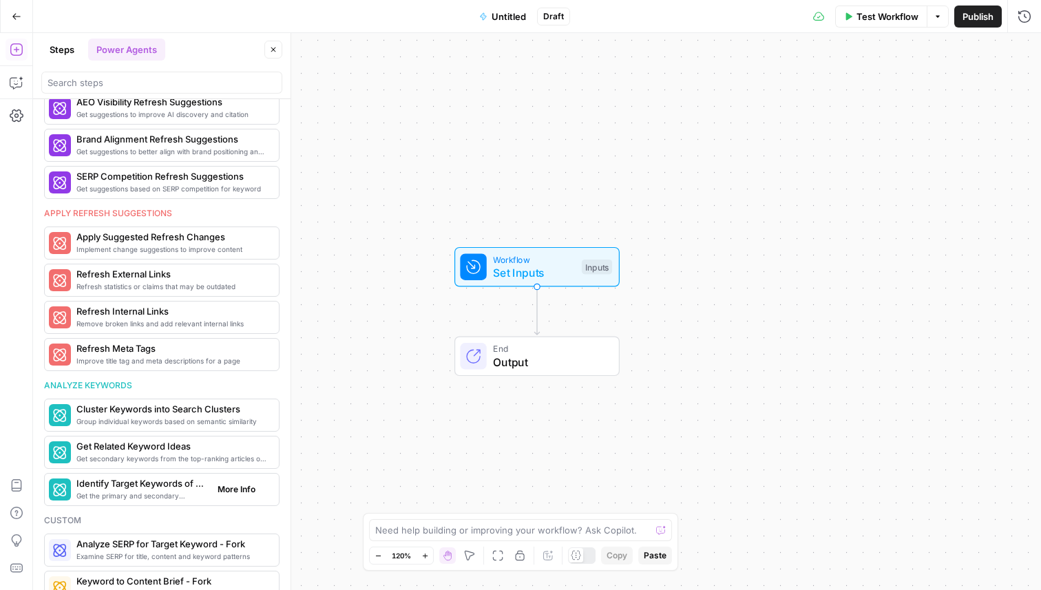
click at [169, 488] on span "Identify Target Keywords of an Article" at bounding box center [141, 484] width 130 height 14
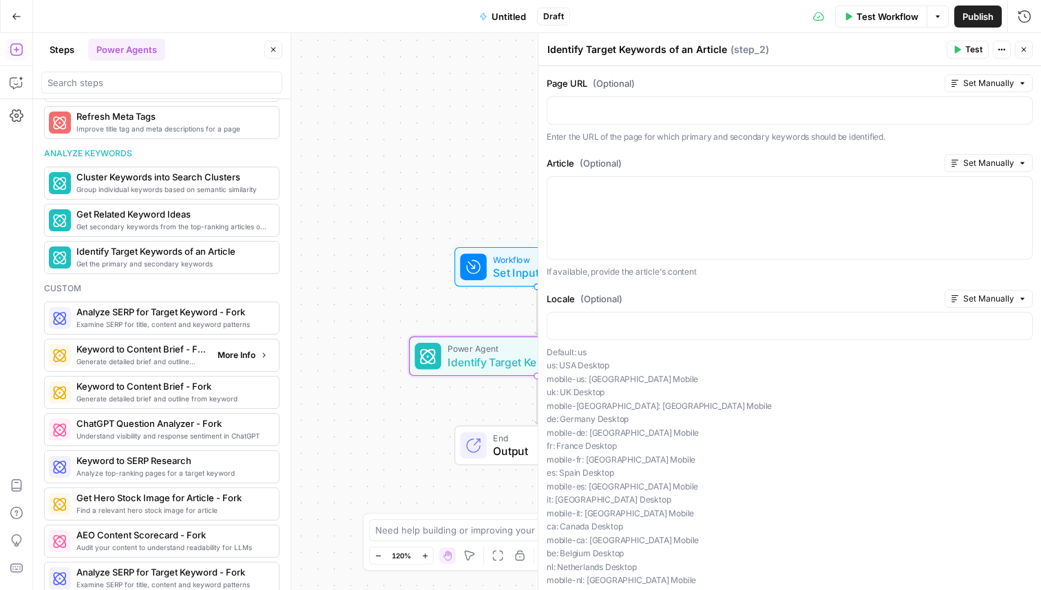
scroll to position [1009, 0]
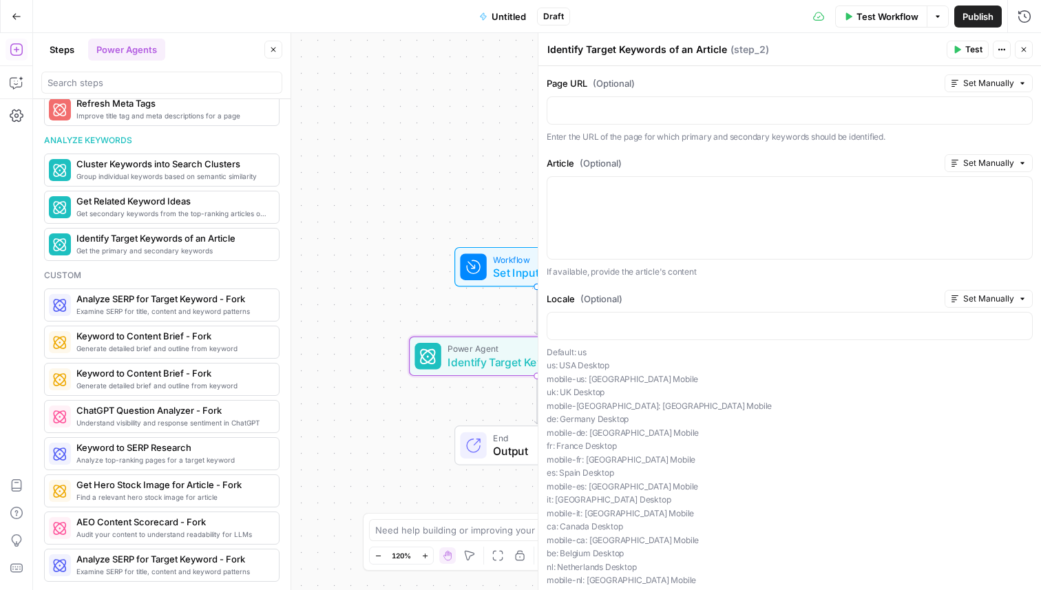
click at [1025, 52] on icon "button" at bounding box center [1024, 50] width 5 height 5
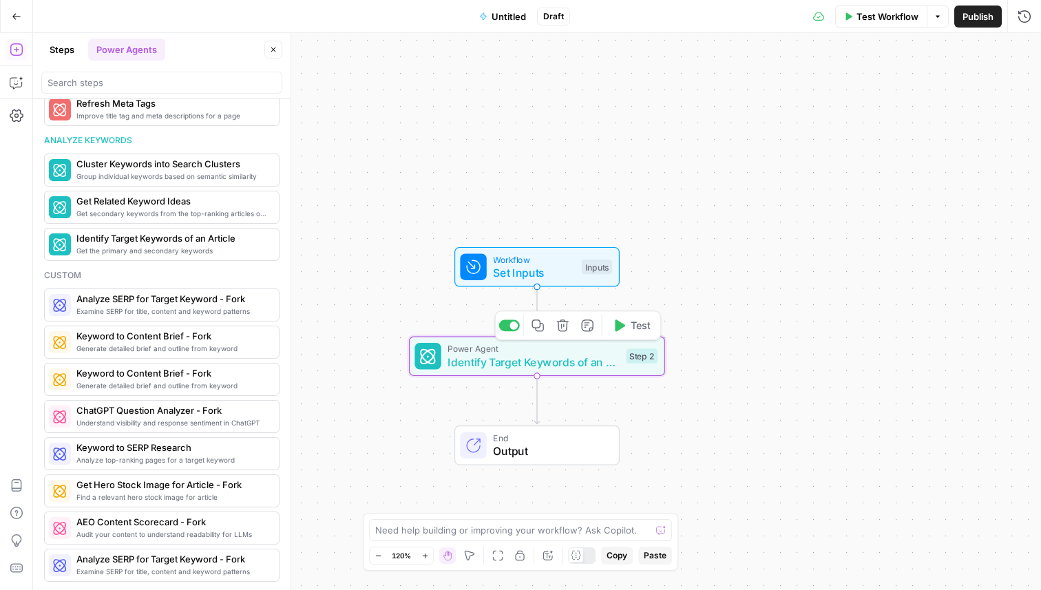
click at [560, 326] on icon "button" at bounding box center [562, 325] width 13 height 13
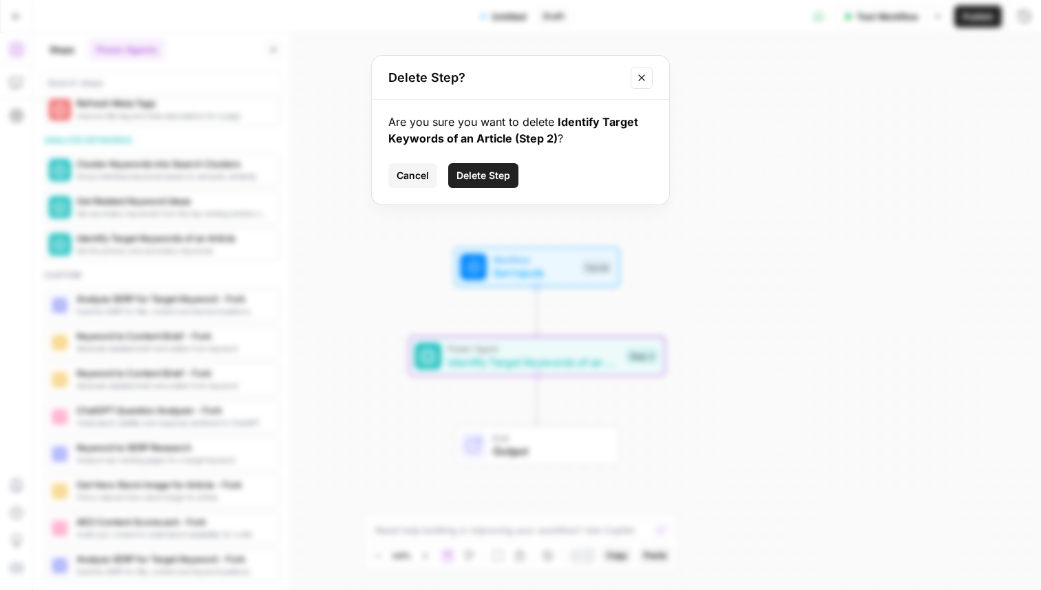
click at [497, 168] on button "Delete Step" at bounding box center [483, 175] width 70 height 25
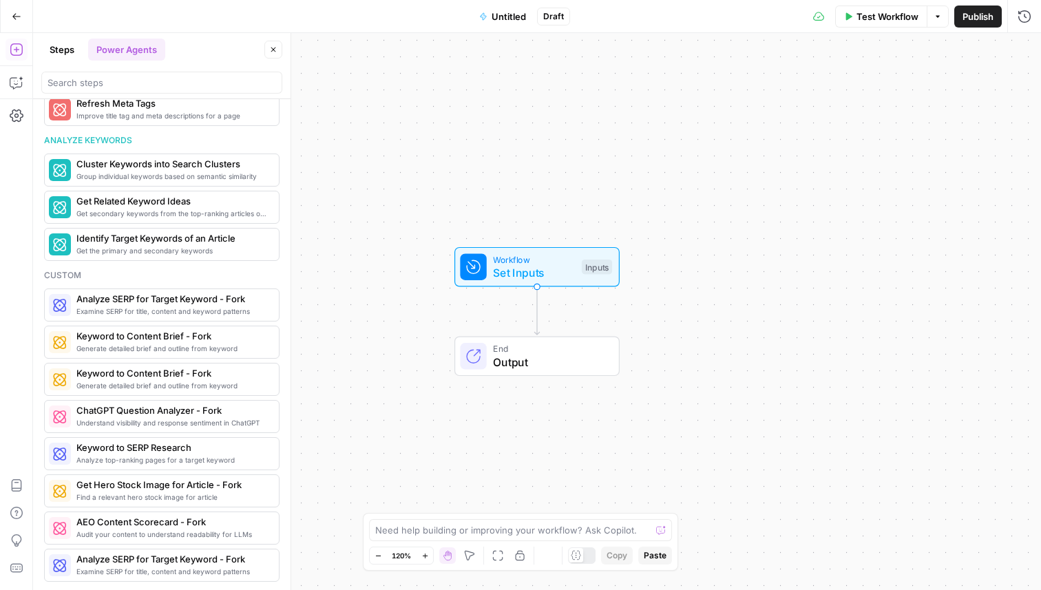
scroll to position [894, 0]
click at [6, 16] on button "Go Back" at bounding box center [16, 16] width 25 height 25
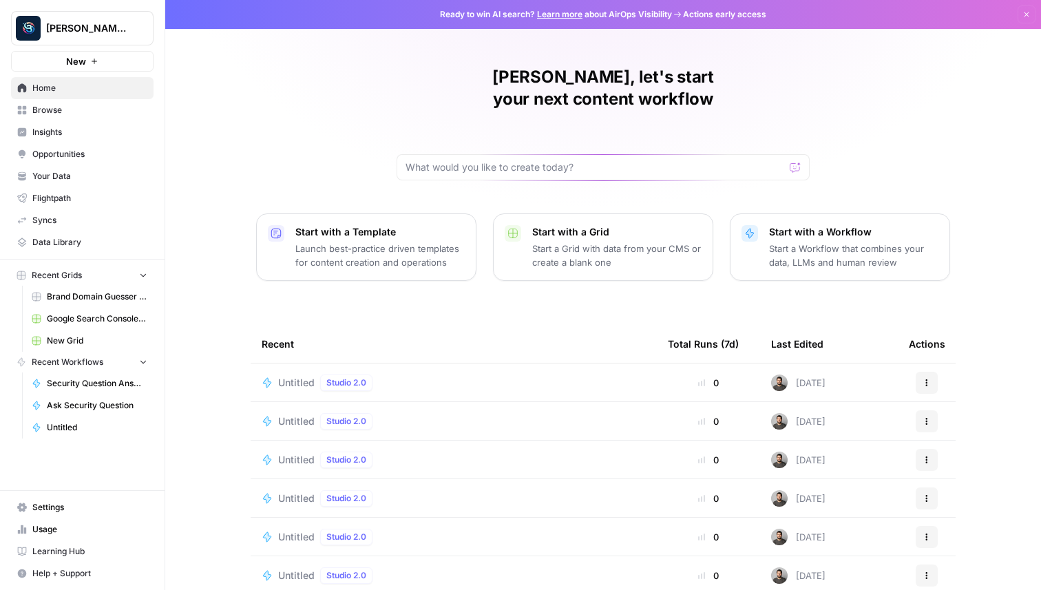
click at [924, 379] on icon "button" at bounding box center [927, 383] width 8 height 8
click at [877, 428] on span "Delete" at bounding box center [865, 424] width 110 height 14
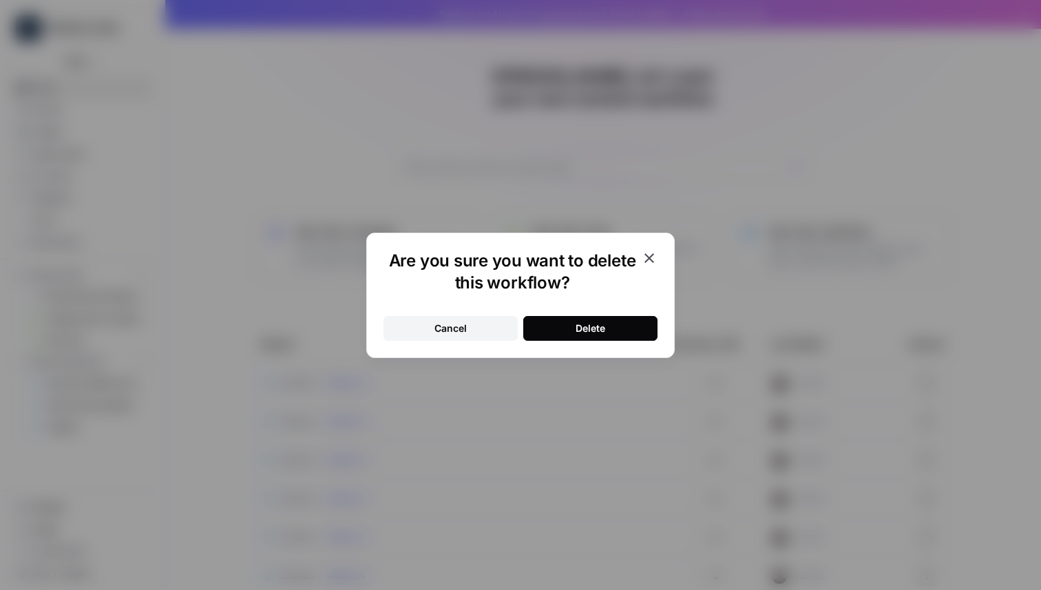
click at [609, 320] on button "Delete" at bounding box center [590, 328] width 134 height 25
